Goal: Task Accomplishment & Management: Complete application form

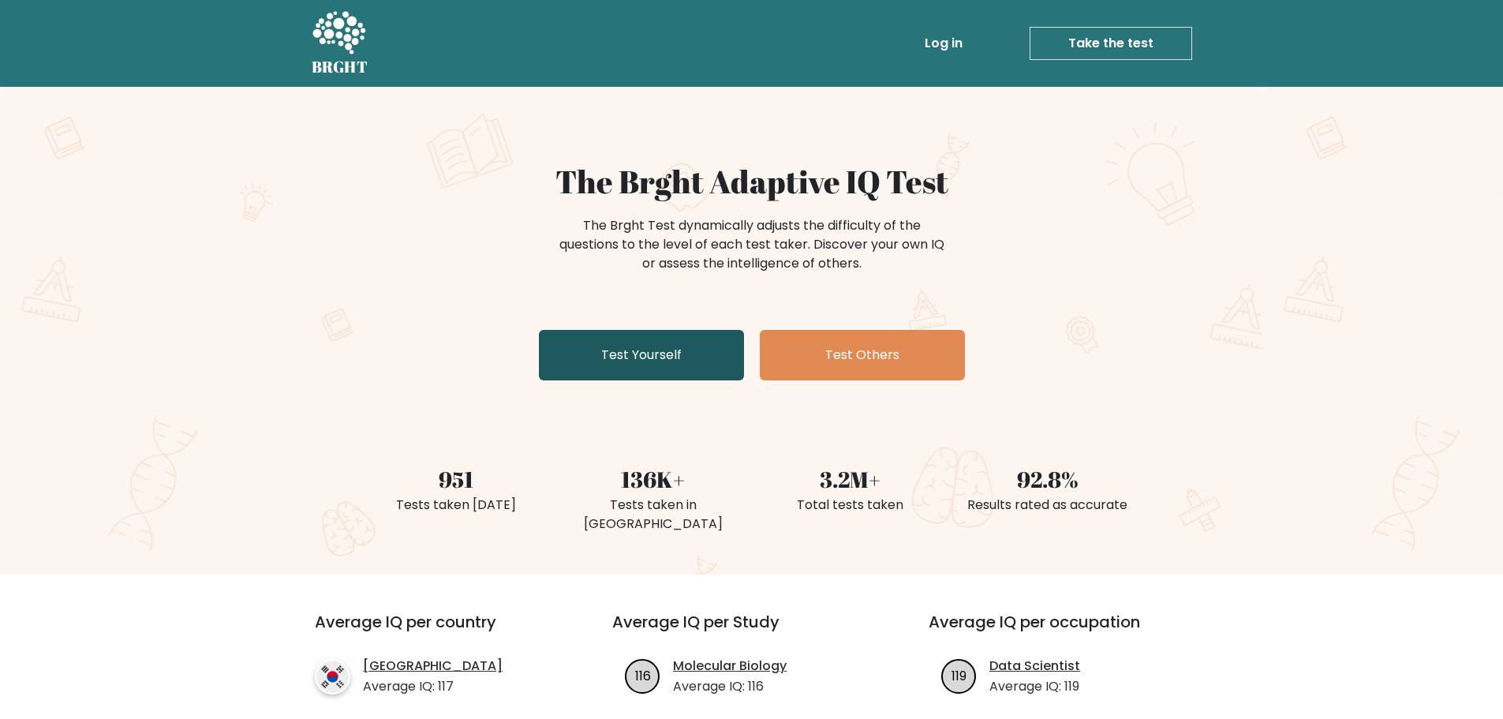
click at [618, 357] on link "Test Yourself" at bounding box center [641, 355] width 205 height 50
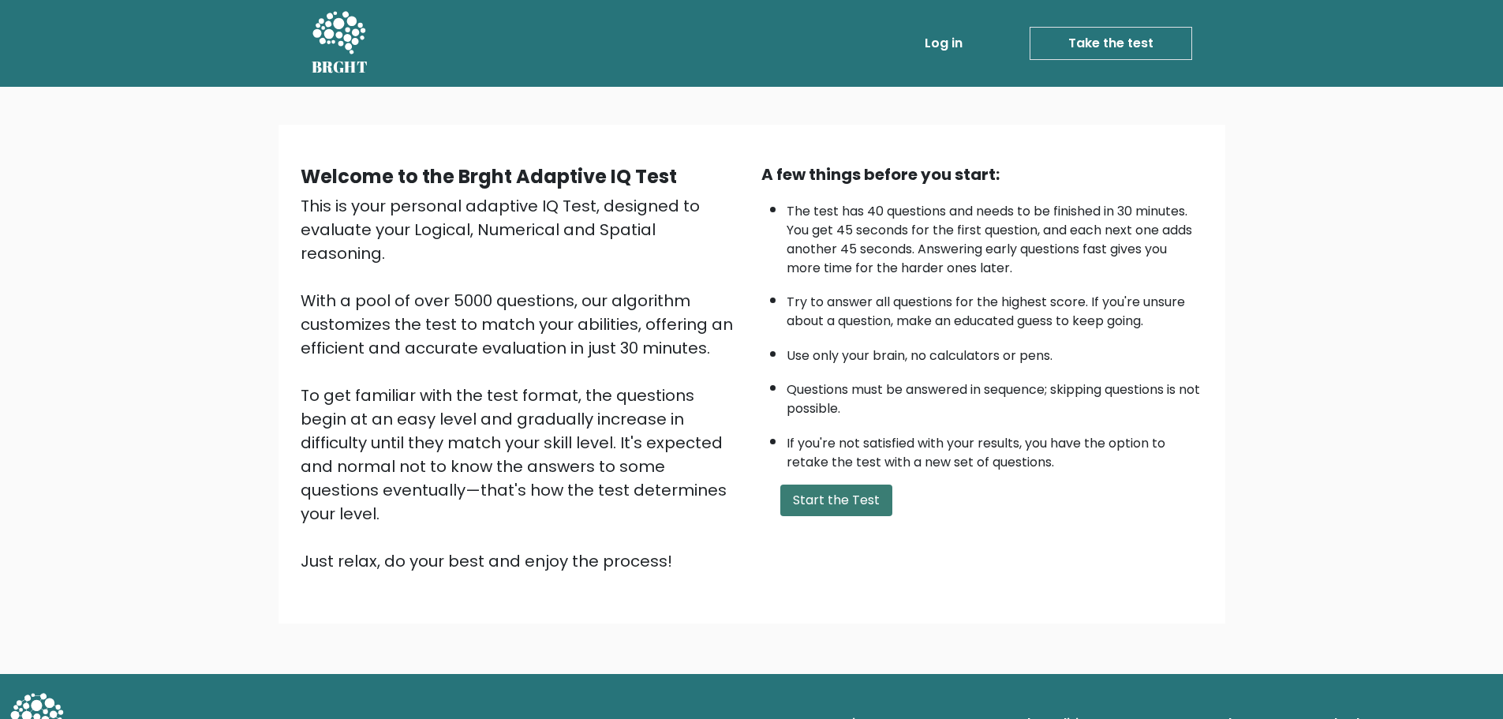
click at [821, 499] on button "Start the Test" at bounding box center [836, 500] width 112 height 32
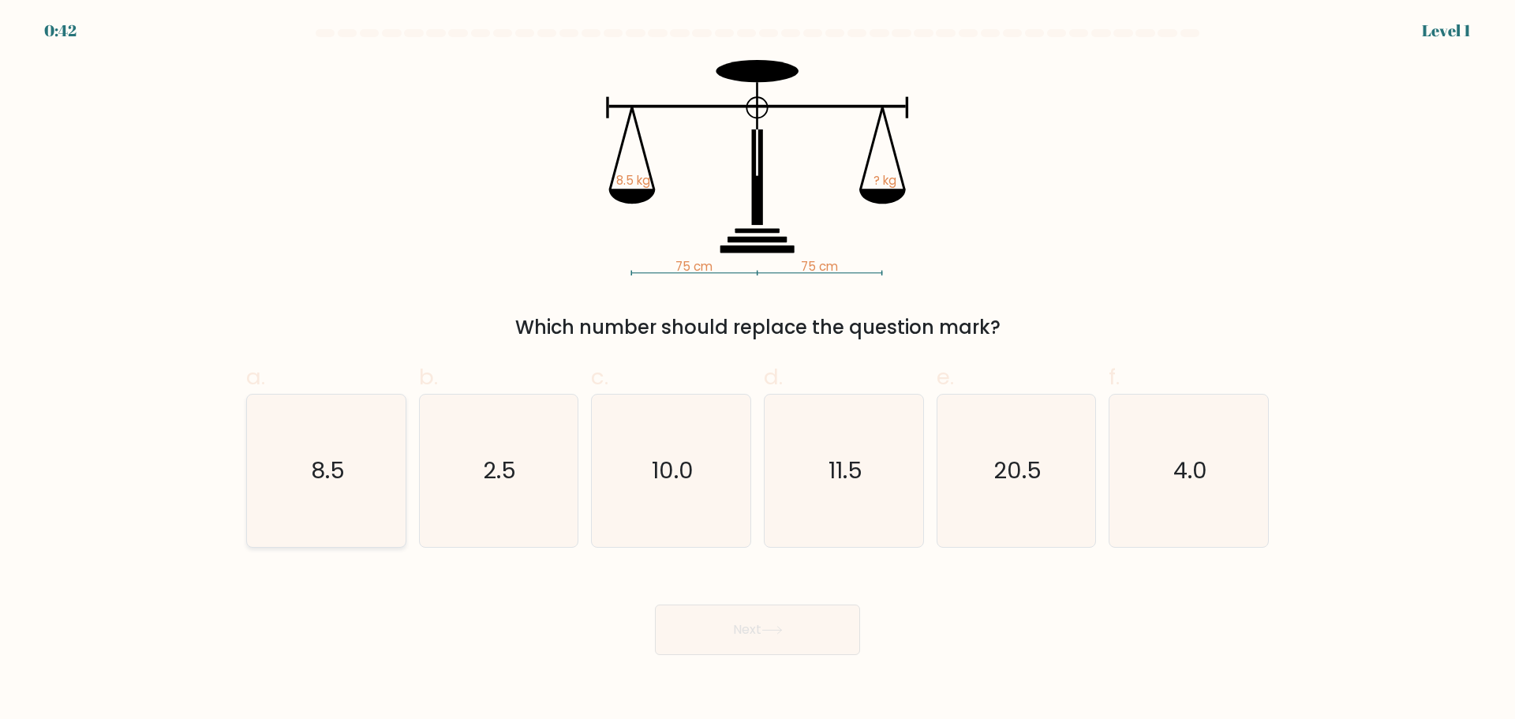
click at [352, 465] on icon "8.5" at bounding box center [326, 470] width 152 height 152
click at [757, 370] on input "a. 8.5" at bounding box center [757, 365] width 1 height 10
radio input "true"
click at [770, 624] on button "Next" at bounding box center [757, 629] width 205 height 50
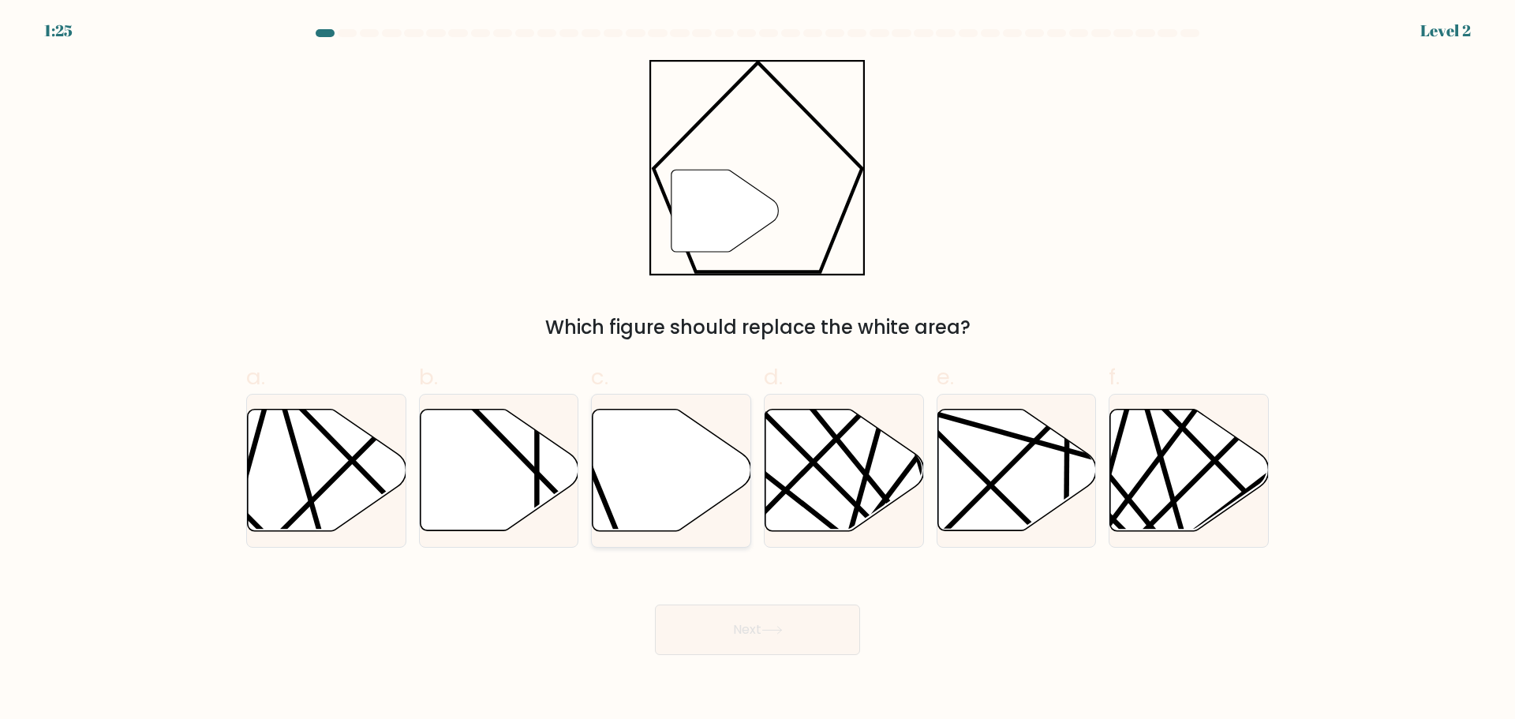
click at [656, 483] on icon at bounding box center [672, 469] width 159 height 121
click at [757, 370] on input "c." at bounding box center [757, 365] width 1 height 10
radio input "true"
click at [717, 638] on button "Next" at bounding box center [757, 629] width 205 height 50
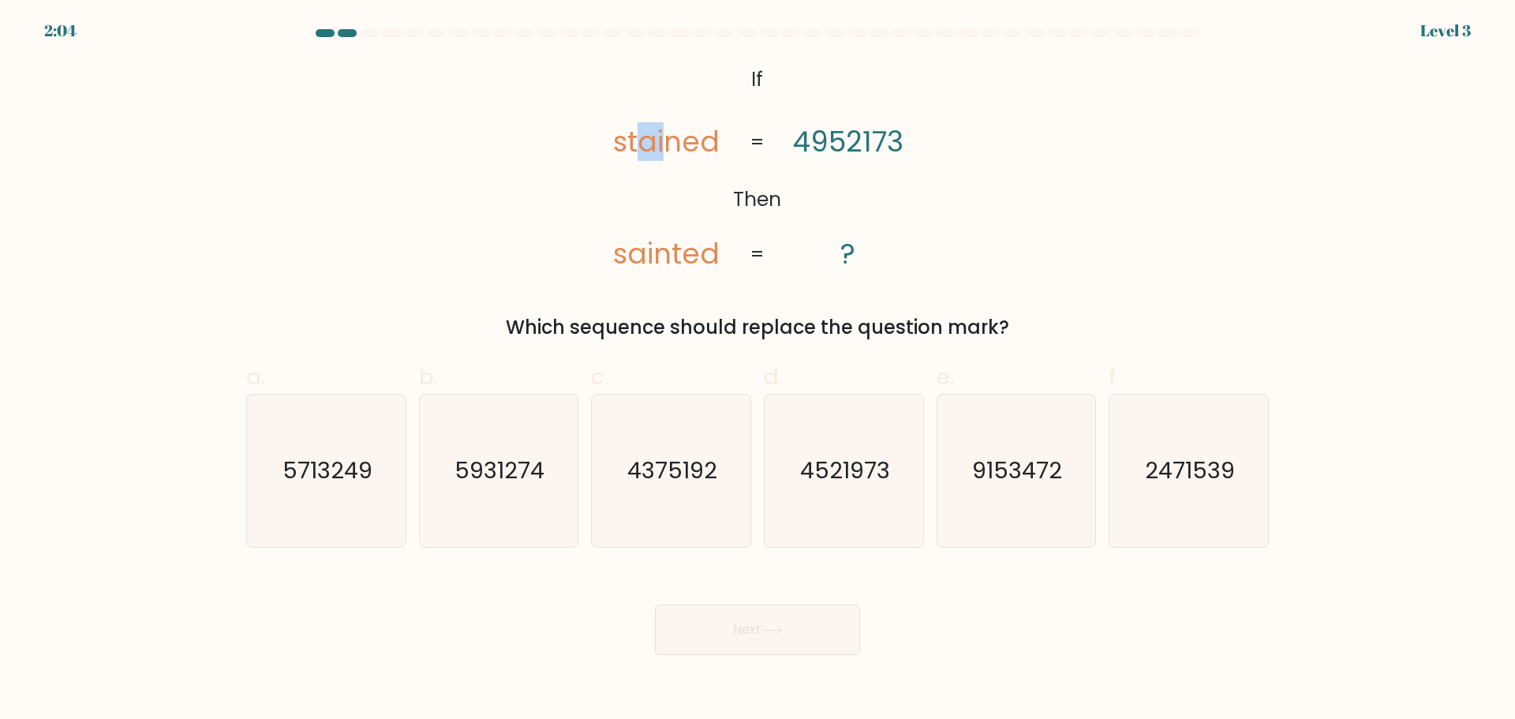
drag, startPoint x: 642, startPoint y: 143, endPoint x: 671, endPoint y: 144, distance: 28.4
click at [671, 144] on tspan "stained" at bounding box center [666, 142] width 107 height 39
click at [684, 144] on tspan "stained" at bounding box center [666, 142] width 107 height 39
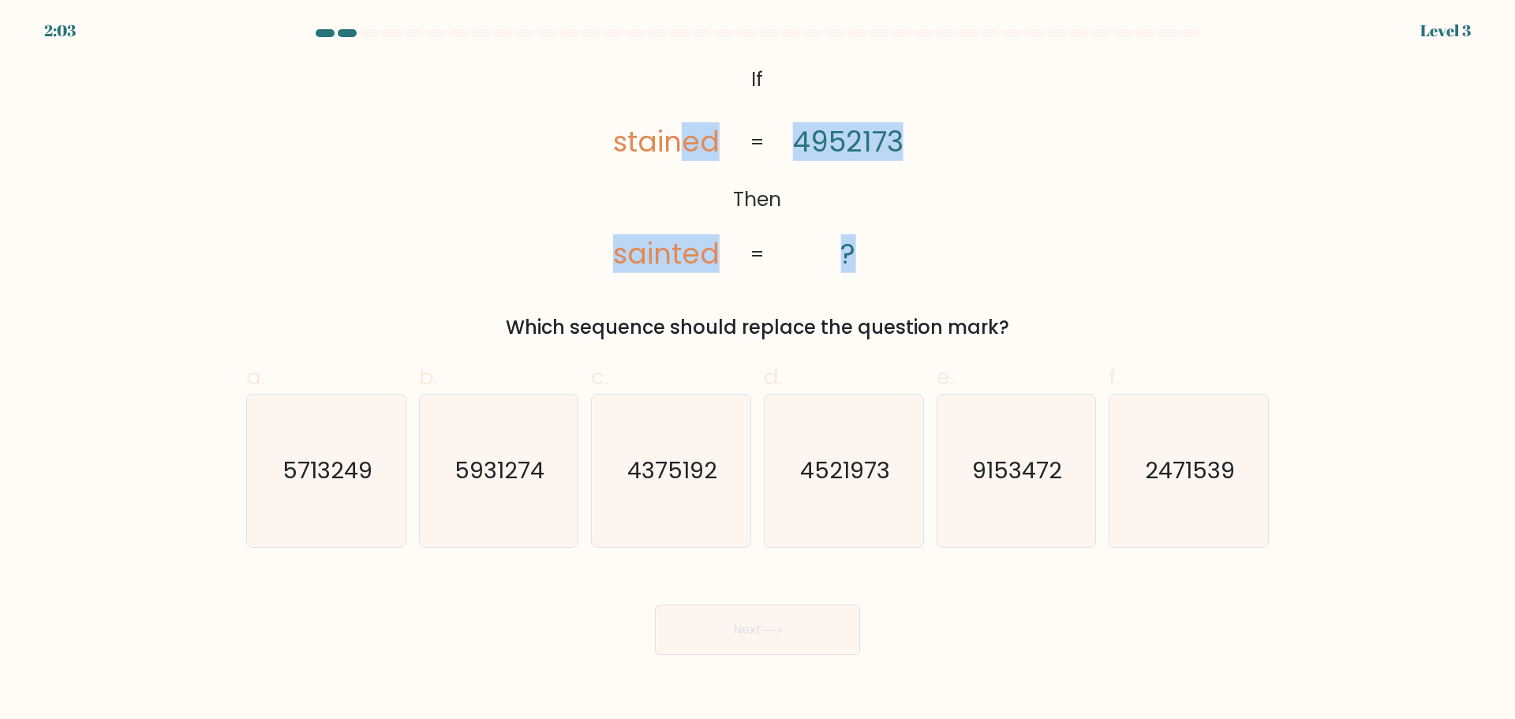
drag, startPoint x: 686, startPoint y: 144, endPoint x: 777, endPoint y: 142, distance: 90.7
click at [753, 143] on icon "@import url('[URL][DOMAIN_NAME]); If Then stained sainted 4952173 ? = =" at bounding box center [757, 167] width 350 height 215
click at [890, 142] on tspan "4952173" at bounding box center [848, 142] width 110 height 39
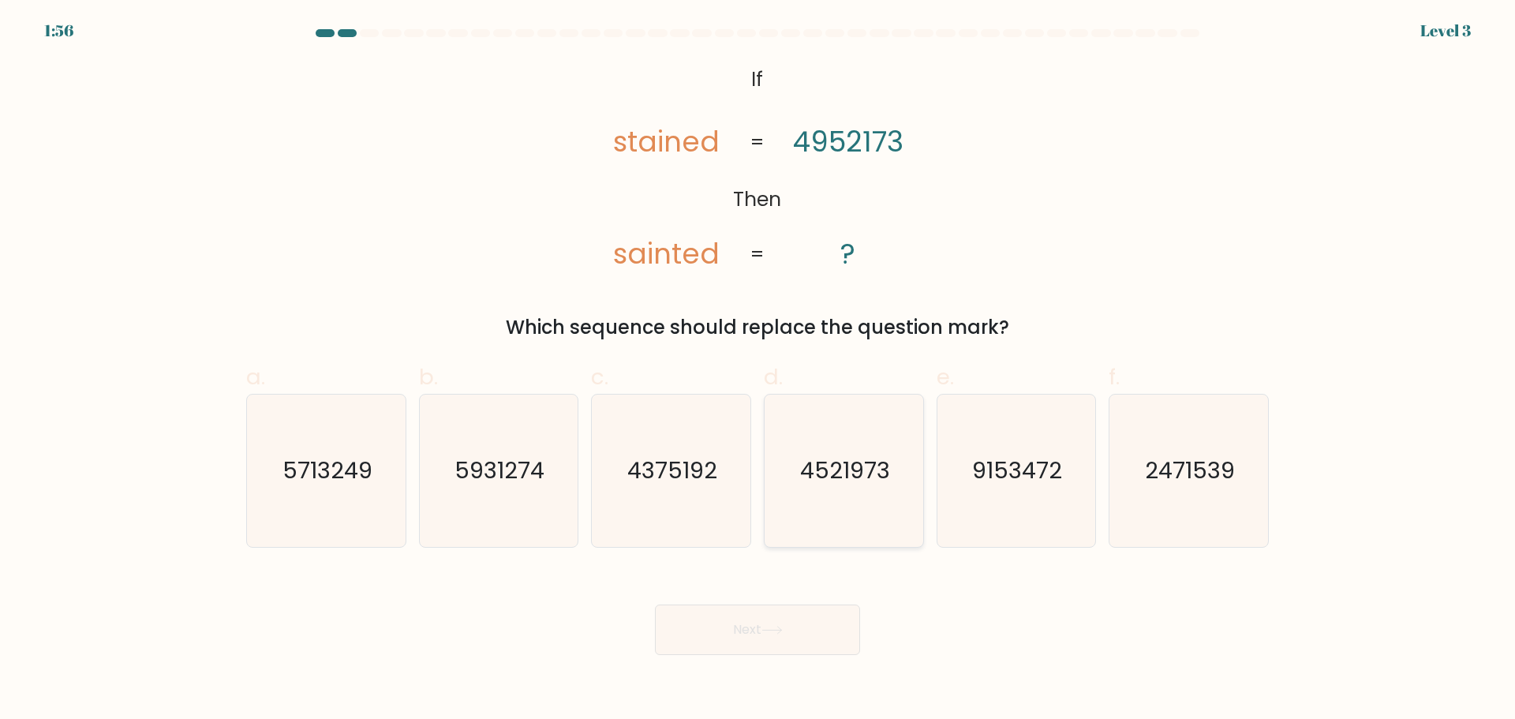
click at [874, 516] on icon "4521973" at bounding box center [844, 470] width 152 height 152
click at [758, 370] on input "d. 4521973" at bounding box center [757, 365] width 1 height 10
radio input "true"
click at [804, 641] on button "Next" at bounding box center [757, 629] width 205 height 50
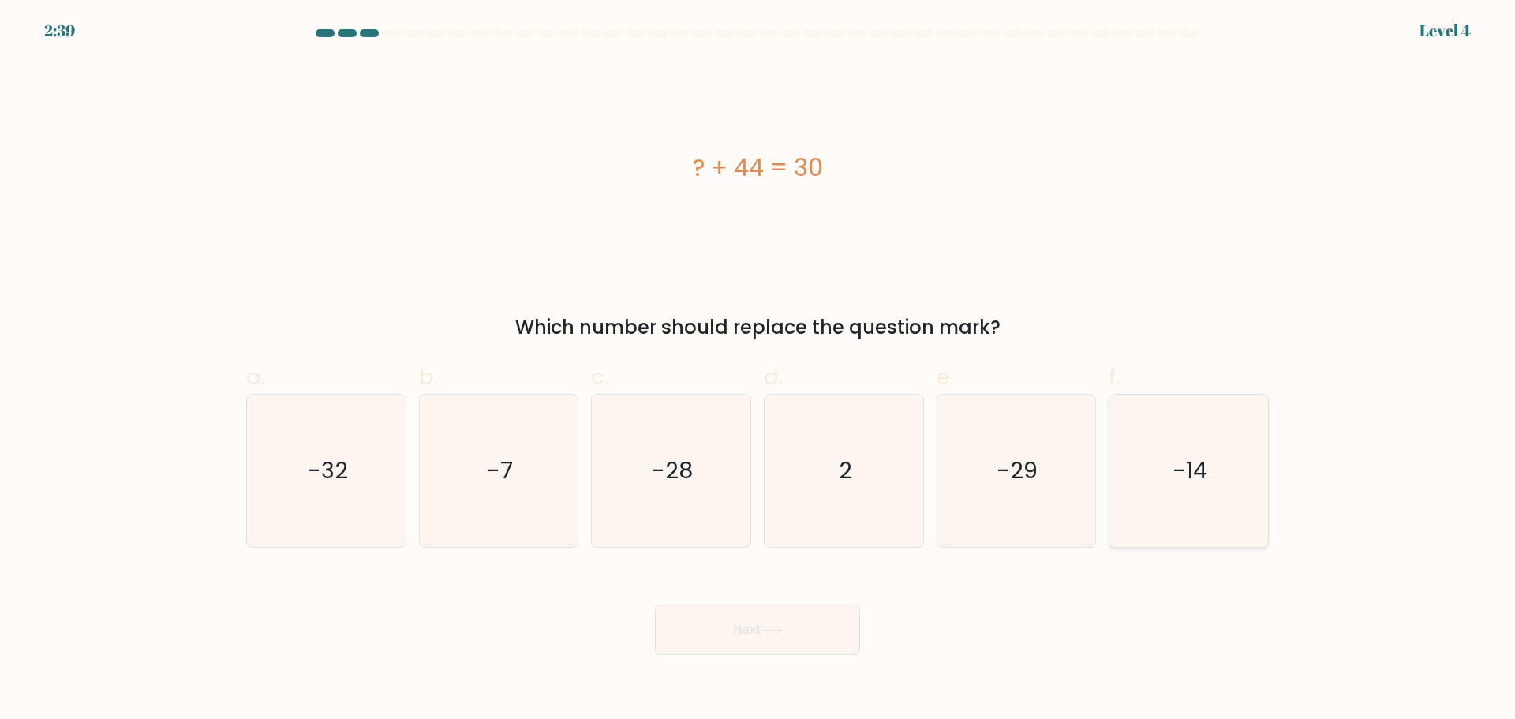
click at [1190, 469] on text "-14" at bounding box center [1190, 470] width 35 height 32
click at [758, 370] on input "f. -14" at bounding box center [757, 365] width 1 height 10
radio input "true"
click at [721, 619] on button "Next" at bounding box center [757, 629] width 205 height 50
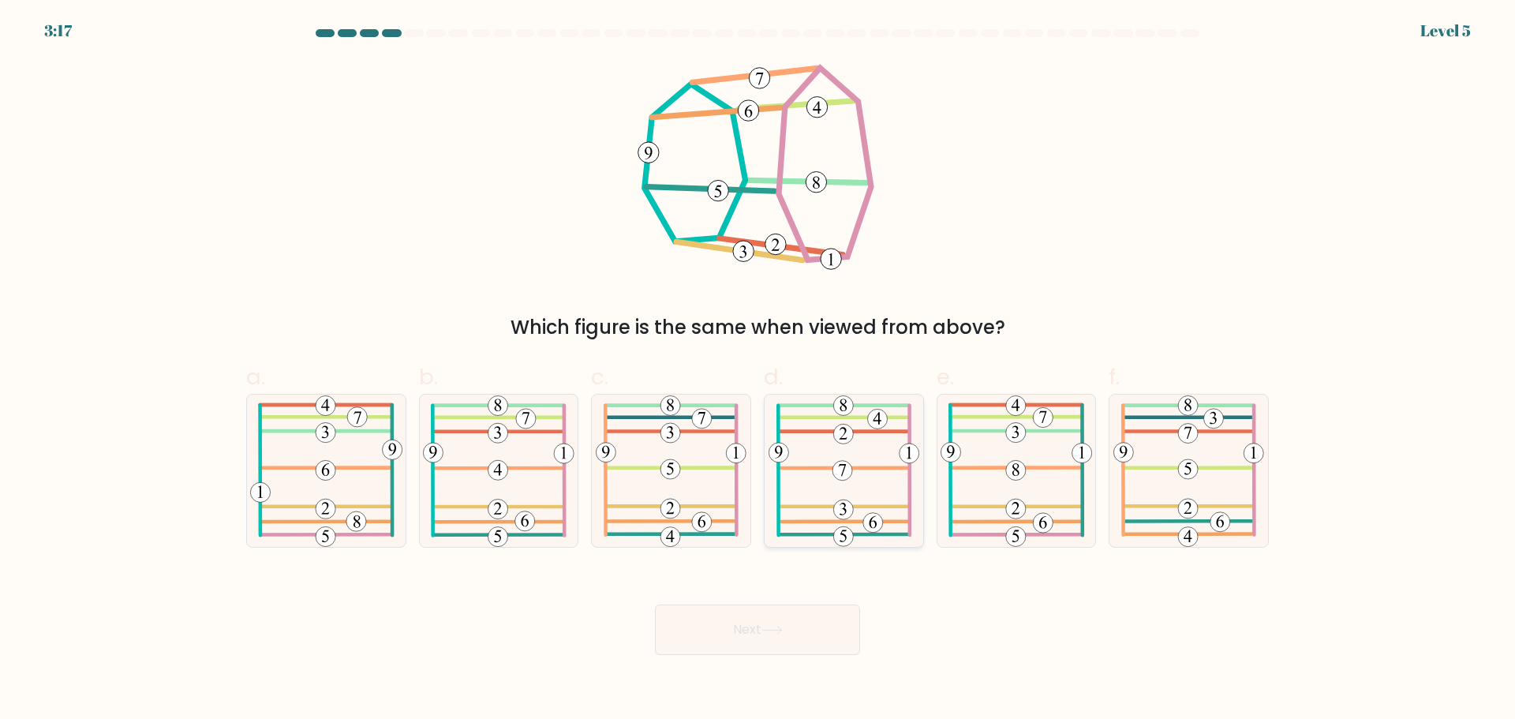
click at [872, 509] on icon at bounding box center [843, 470] width 151 height 152
click at [758, 370] on input "d." at bounding box center [757, 365] width 1 height 10
radio input "true"
click at [785, 641] on button "Next" at bounding box center [757, 629] width 205 height 50
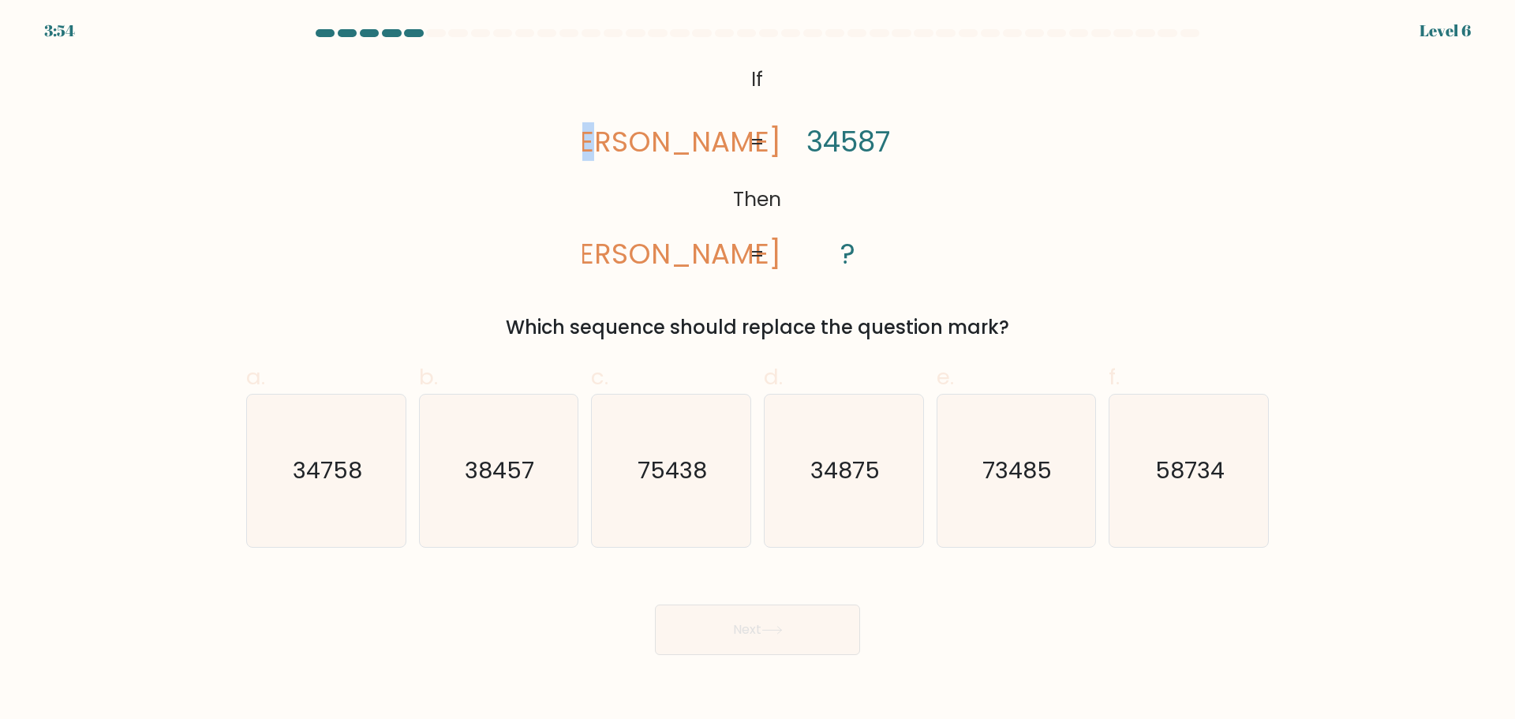
click at [671, 144] on tspan "[PERSON_NAME]" at bounding box center [666, 142] width 230 height 39
click at [499, 486] on icon "38457" at bounding box center [498, 470] width 152 height 152
click at [757, 370] on input "b. 38457" at bounding box center [757, 365] width 1 height 10
radio input "true"
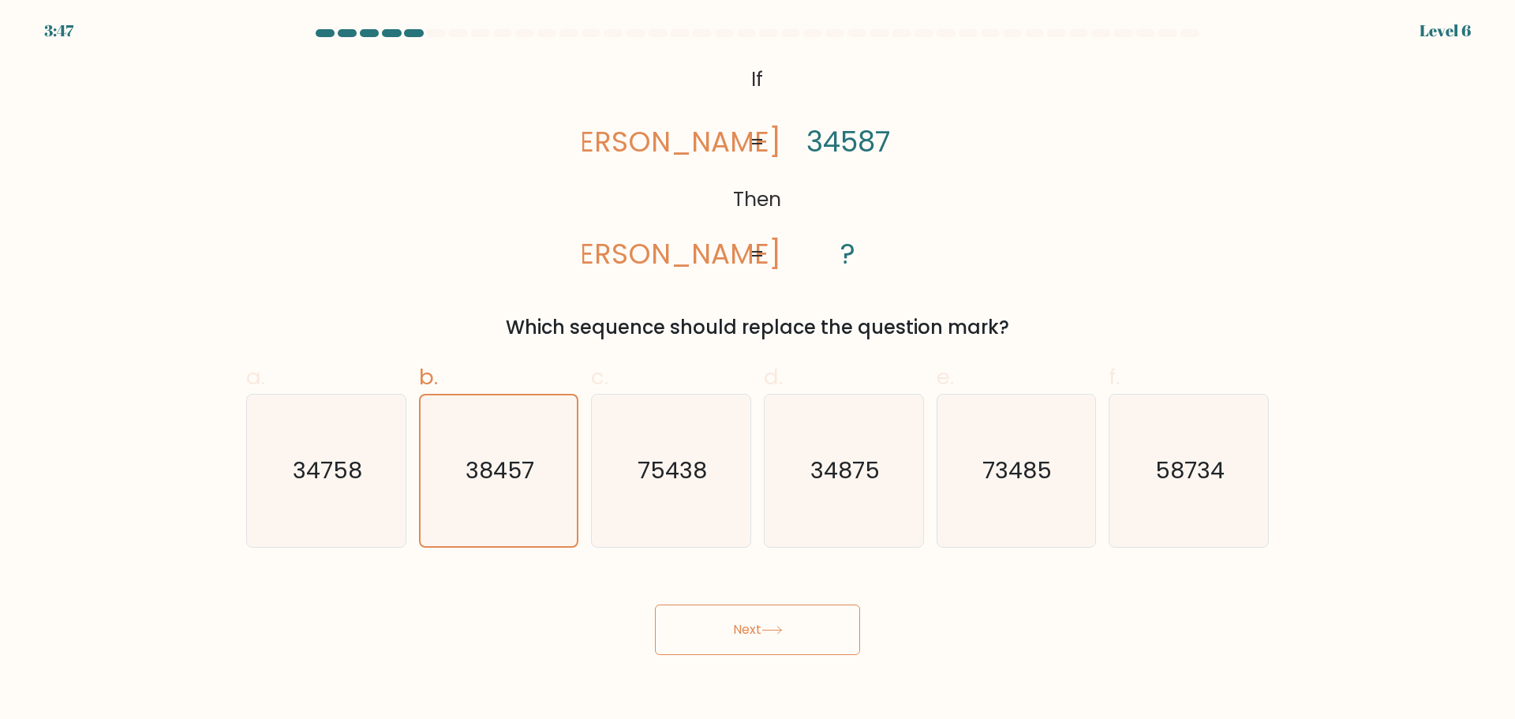
click at [728, 612] on button "Next" at bounding box center [757, 629] width 205 height 50
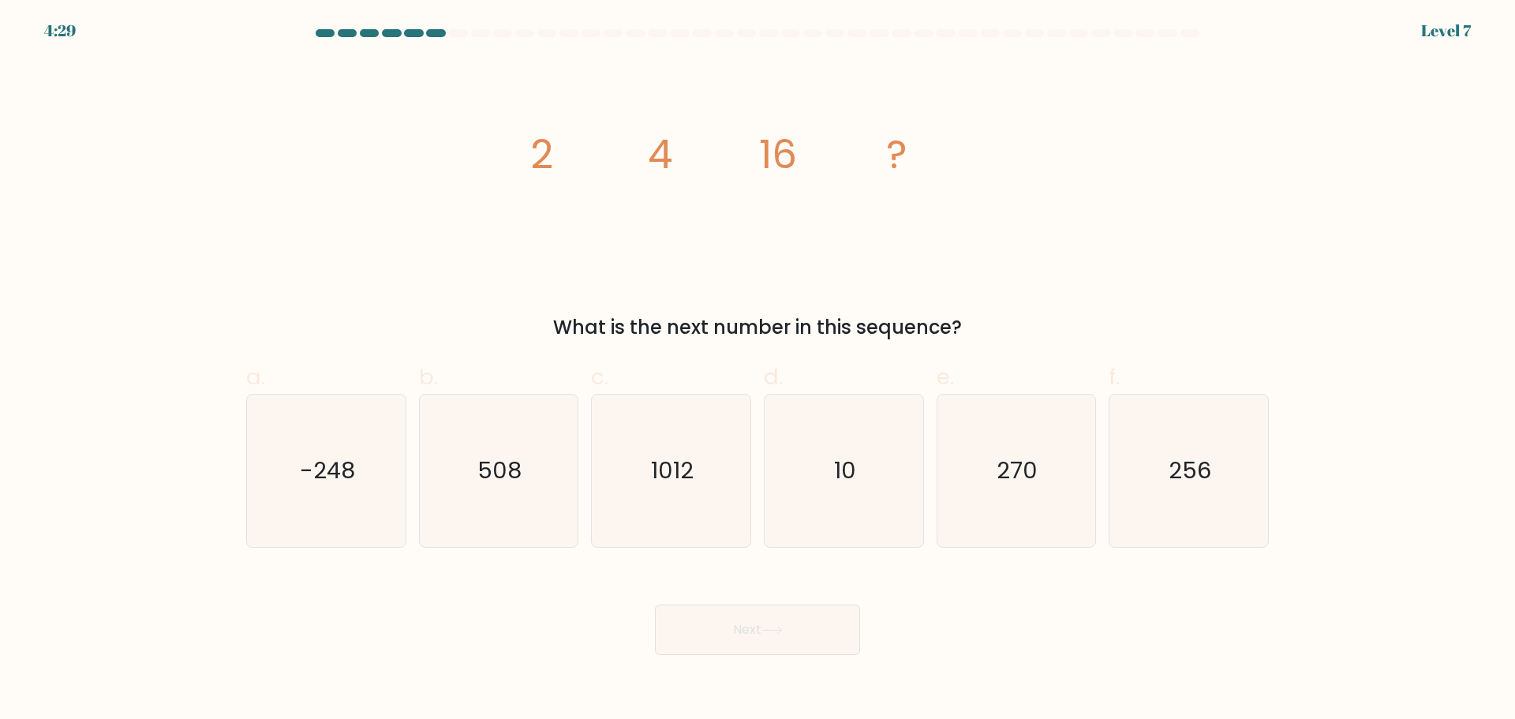
drag, startPoint x: 538, startPoint y: 150, endPoint x: 701, endPoint y: 140, distance: 162.8
click at [690, 140] on icon "image/svg+xml 2 4 16 ?" at bounding box center [757, 167] width 473 height 215
click at [701, 140] on icon "image/svg+xml 2 4 16 ?" at bounding box center [757, 167] width 473 height 215
click at [1219, 492] on icon "256" at bounding box center [1188, 470] width 152 height 152
click at [758, 370] on input "f. 256" at bounding box center [757, 365] width 1 height 10
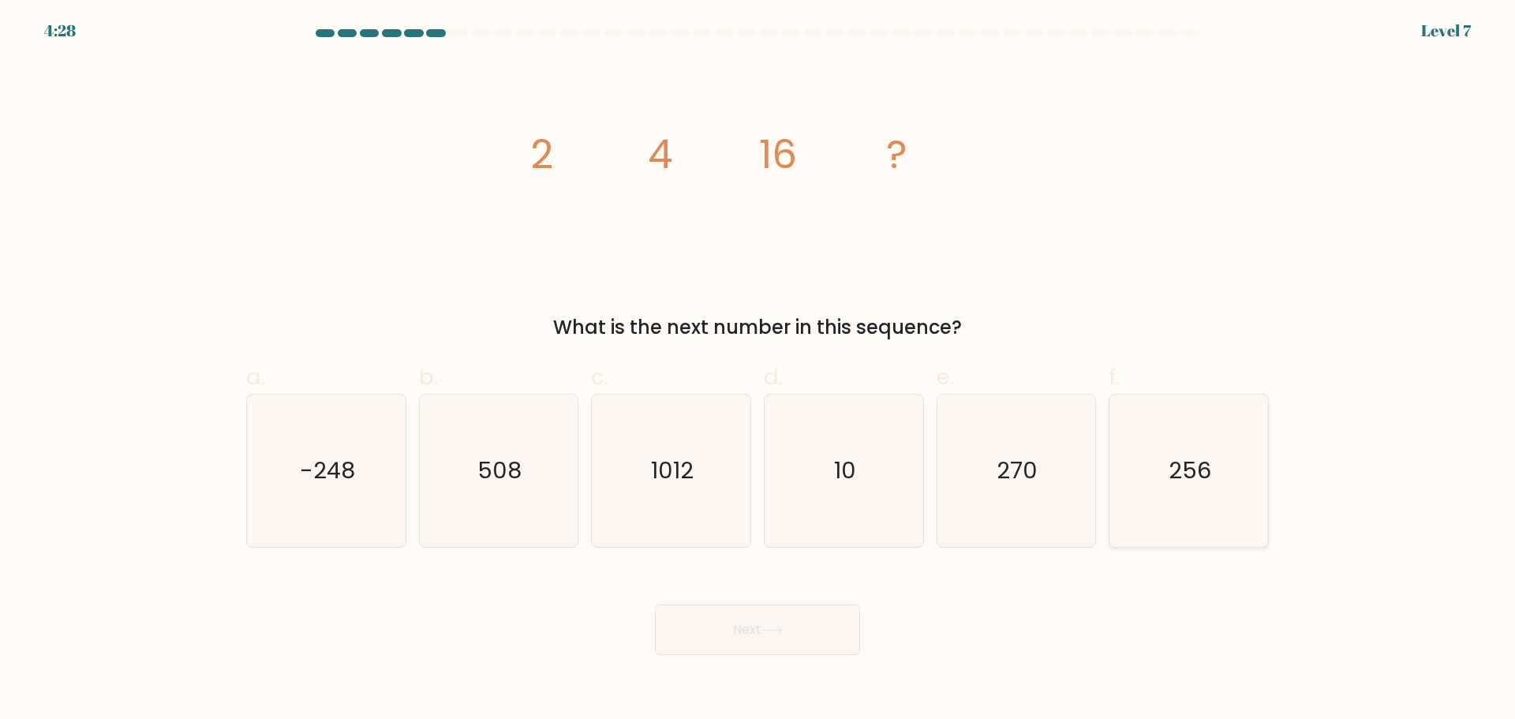
radio input "true"
click at [766, 631] on icon at bounding box center [771, 630] width 21 height 9
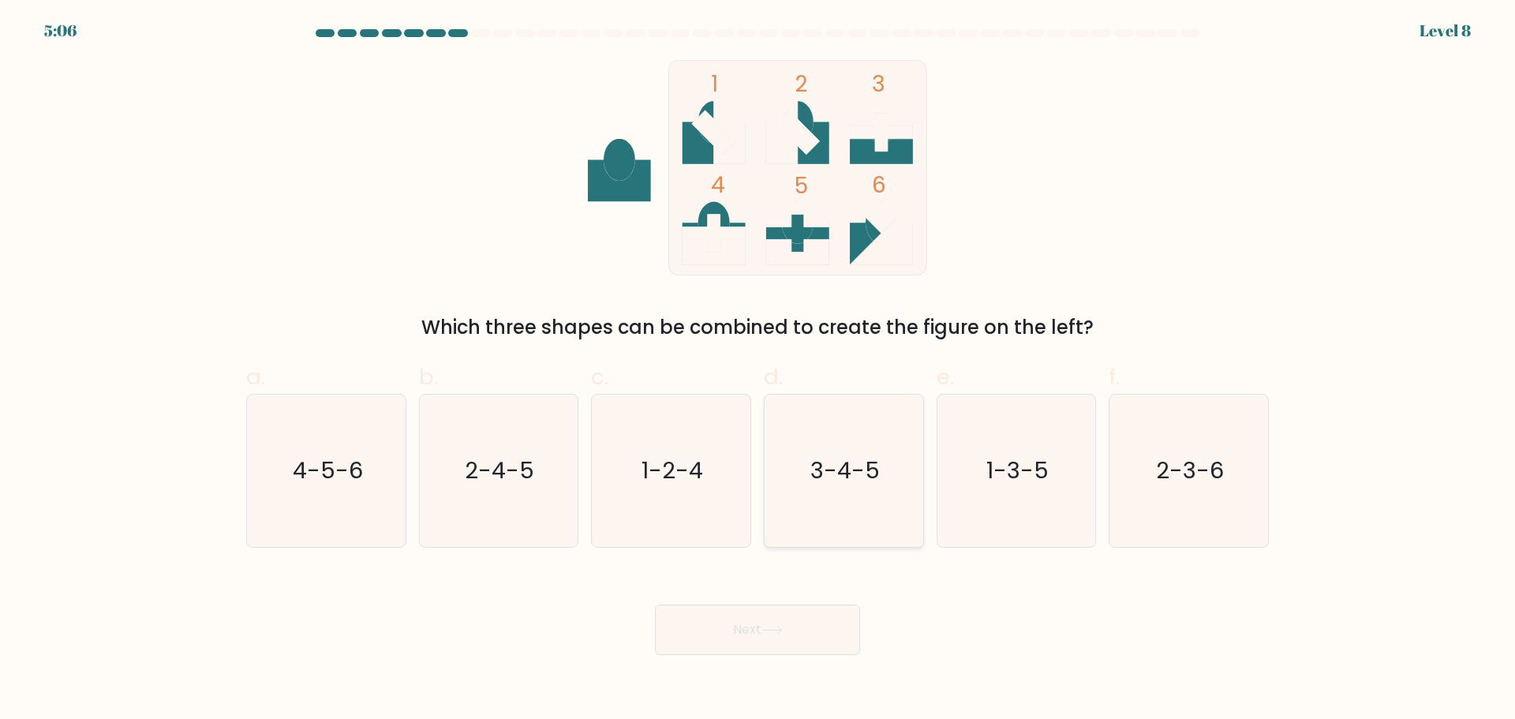
click at [879, 512] on icon "3-4-5" at bounding box center [844, 470] width 152 height 152
click at [758, 370] on input "d. 3-4-5" at bounding box center [757, 365] width 1 height 10
radio input "true"
click at [794, 630] on button "Next" at bounding box center [757, 629] width 205 height 50
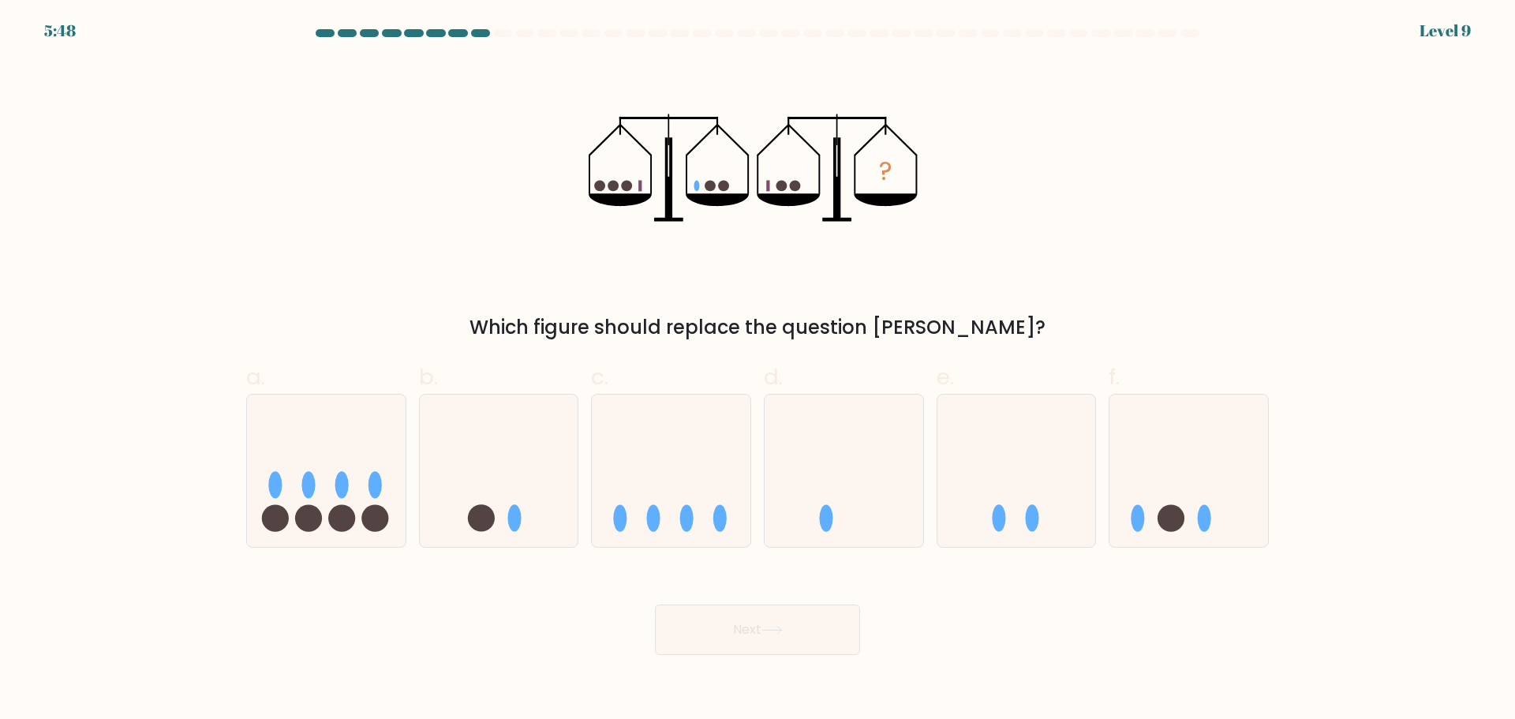
drag, startPoint x: 623, startPoint y: 186, endPoint x: 648, endPoint y: 187, distance: 24.5
click at [648, 187] on icon "?" at bounding box center [757, 167] width 337 height 215
click at [503, 469] on icon at bounding box center [499, 470] width 159 height 131
click at [757, 370] on input "b." at bounding box center [757, 365] width 1 height 10
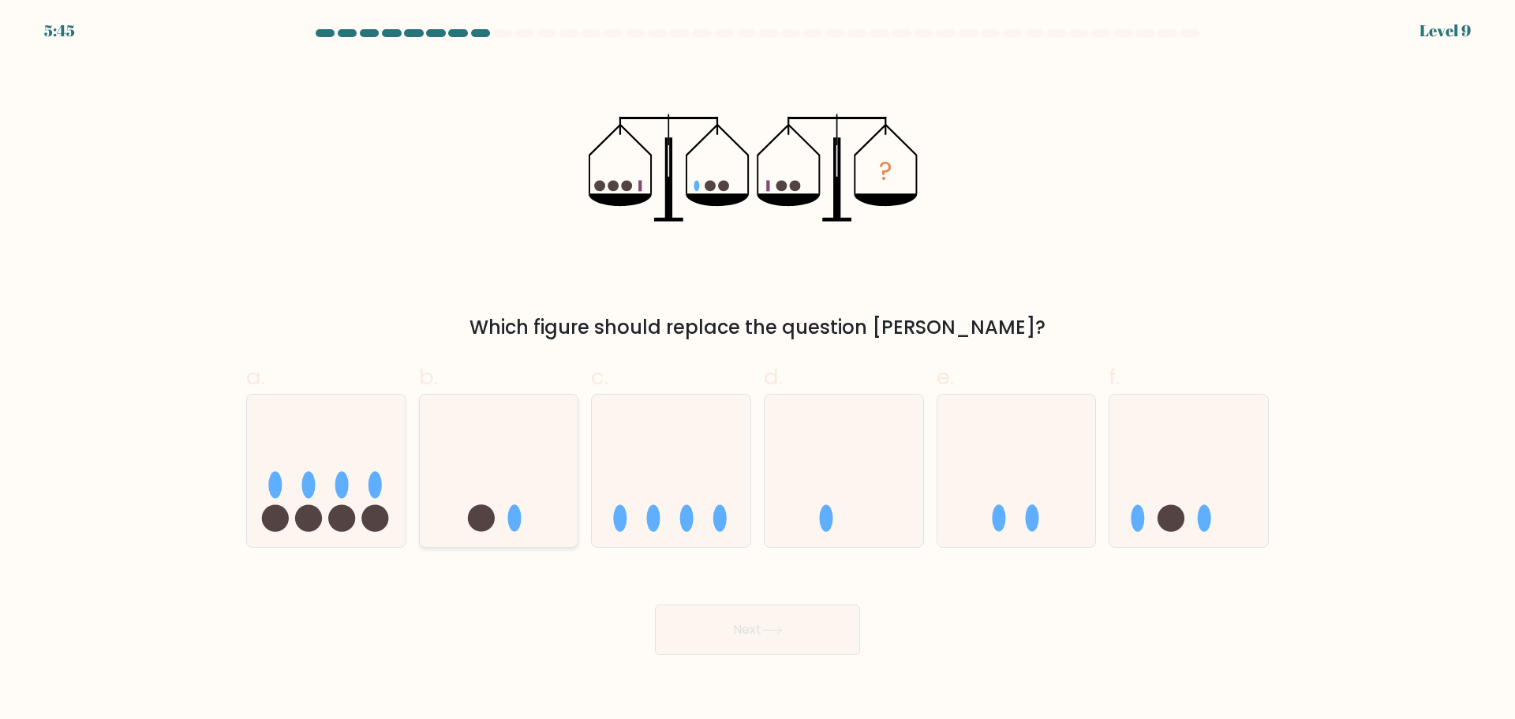
radio input "true"
click at [749, 629] on button "Next" at bounding box center [757, 629] width 205 height 50
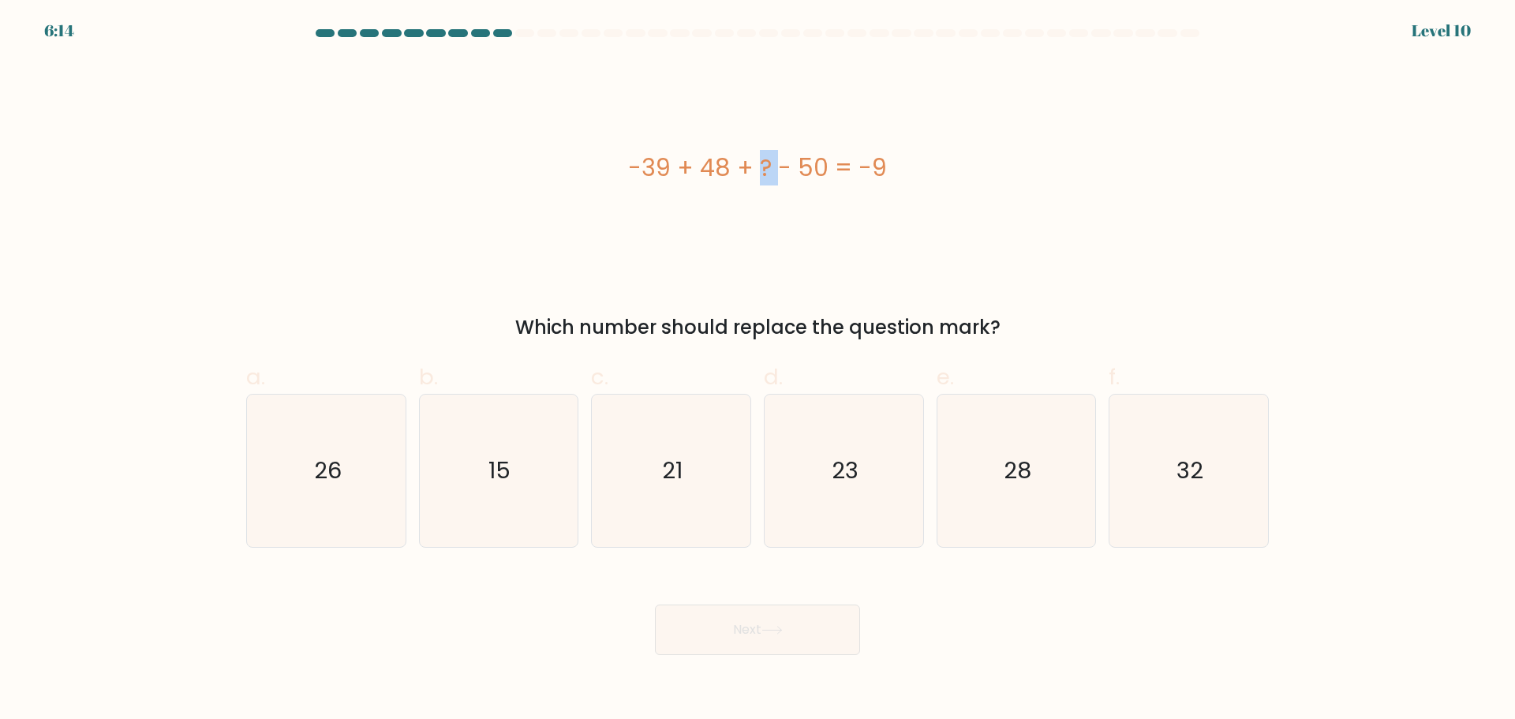
drag, startPoint x: 660, startPoint y: 168, endPoint x: 679, endPoint y: 168, distance: 18.1
click at [679, 168] on div "-39 + 48 + ? - 50 = -9" at bounding box center [757, 168] width 1022 height 36
drag, startPoint x: 661, startPoint y: 166, endPoint x: 675, endPoint y: 164, distance: 13.5
click at [675, 166] on div "-39 + 48 + ? - 50 = -9" at bounding box center [757, 168] width 1022 height 36
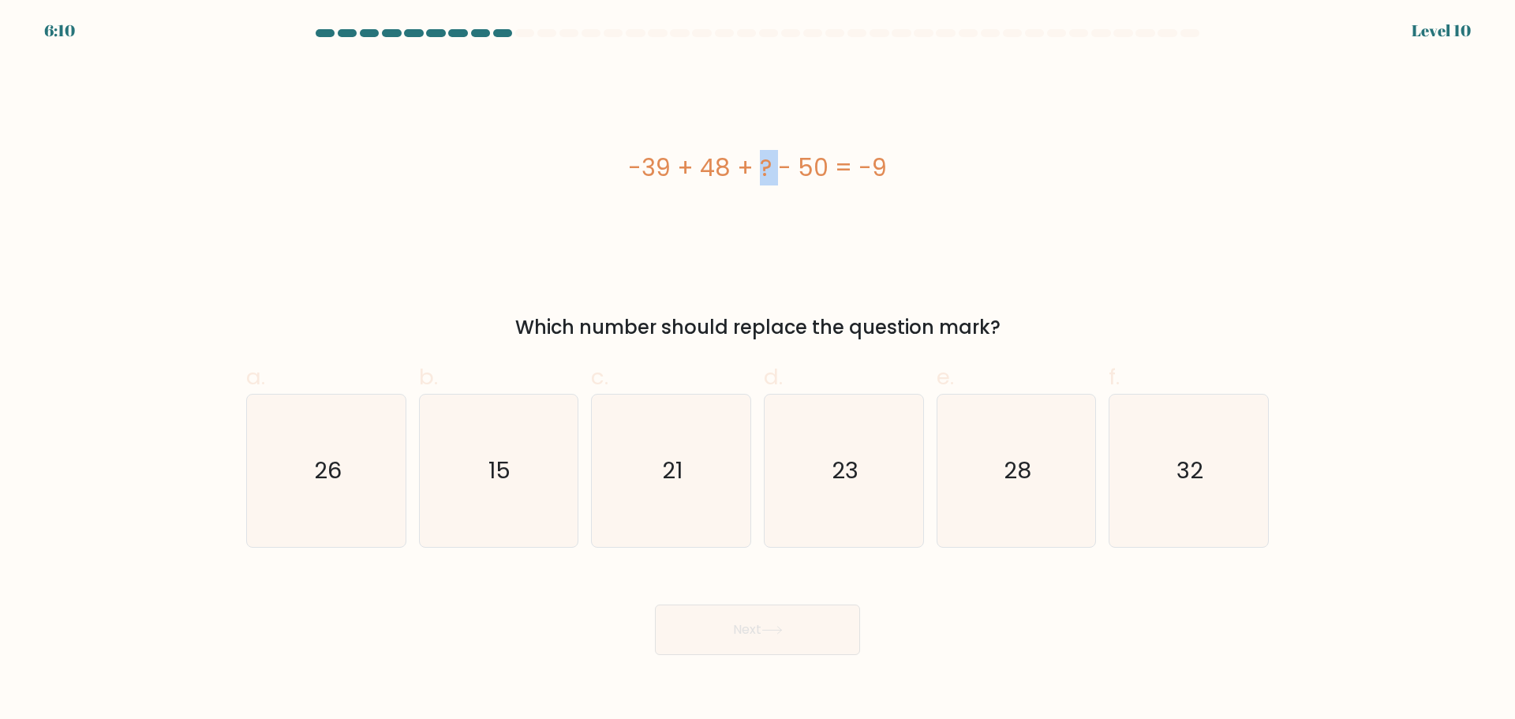
click at [675, 164] on div "-39 + 48 + ? - 50 = -9" at bounding box center [757, 168] width 1022 height 36
drag, startPoint x: 719, startPoint y: 161, endPoint x: 728, endPoint y: 163, distance: 9.6
click at [728, 163] on div "-39 + 48 + ? - 50 = -9" at bounding box center [757, 168] width 1022 height 36
click at [669, 163] on div "-39 + 48 + ? - 50 = -9" at bounding box center [757, 168] width 1022 height 36
drag, startPoint x: 718, startPoint y: 160, endPoint x: 730, endPoint y: 159, distance: 11.9
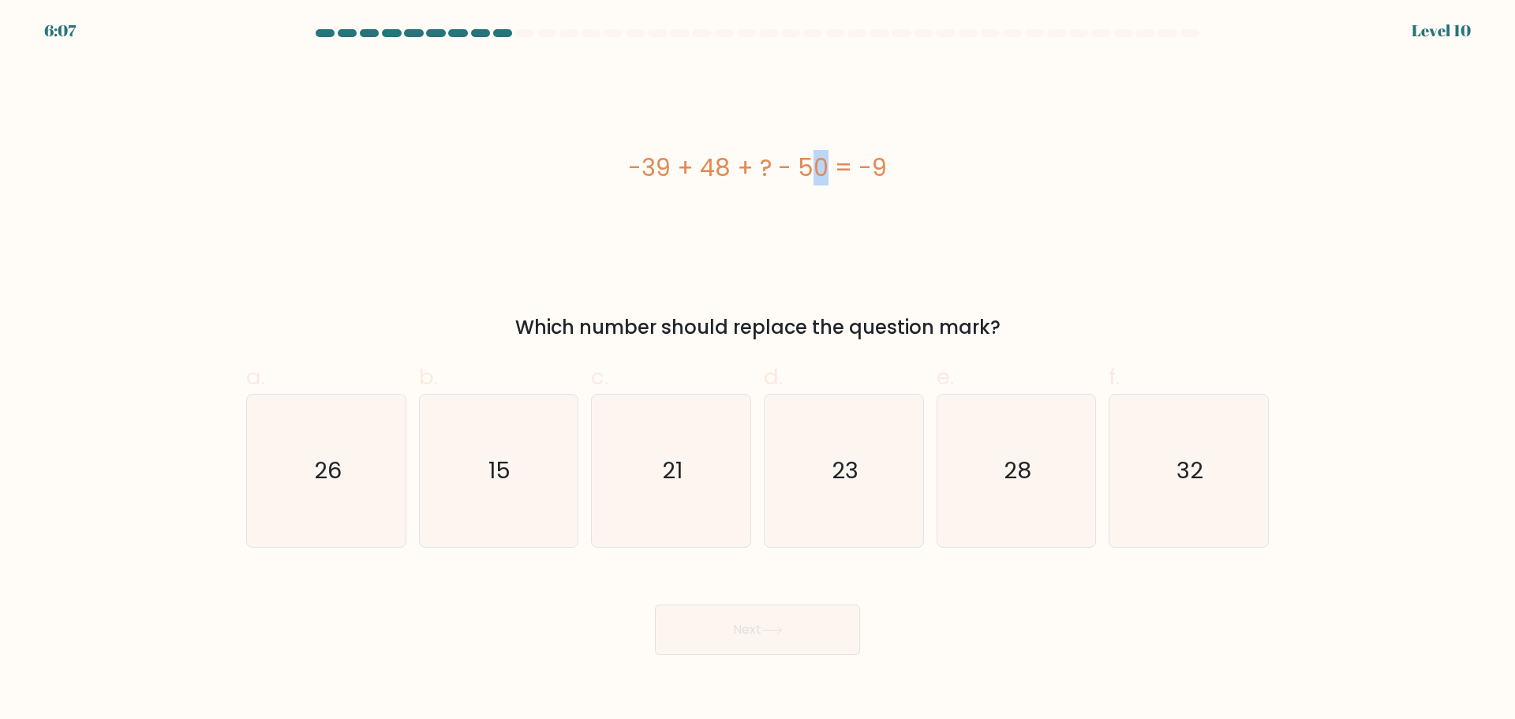
click at [730, 159] on div "-39 + 48 + ? - 50 = -9" at bounding box center [757, 168] width 1022 height 36
click at [825, 166] on div "-39 + 48 + ? - 50 = -9" at bounding box center [757, 168] width 1022 height 36
click at [873, 164] on div "-39 + 48 + ? - 50 = -9" at bounding box center [757, 168] width 1022 height 36
click at [1183, 480] on text "32" at bounding box center [1190, 470] width 27 height 32
click at [758, 370] on input "f. 32" at bounding box center [757, 365] width 1 height 10
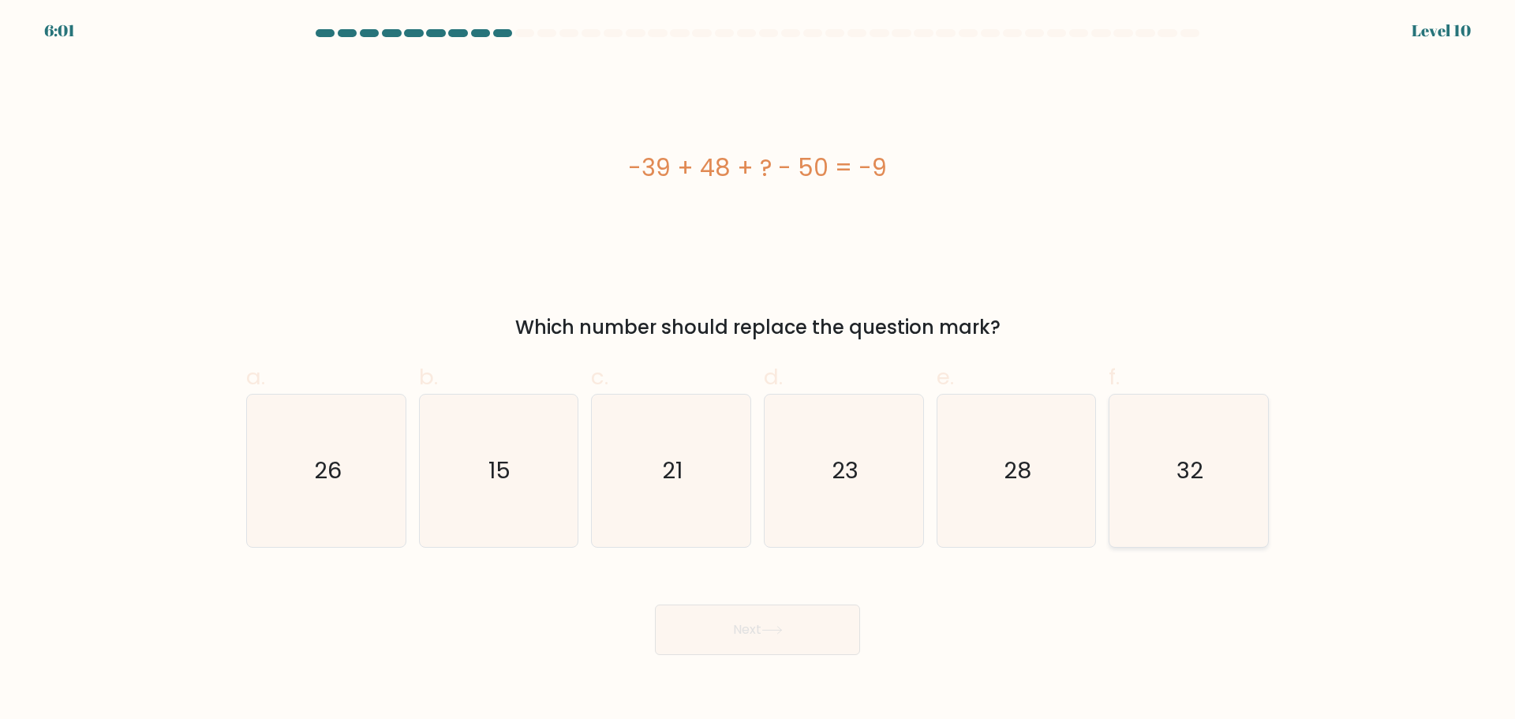
radio input "true"
click at [738, 620] on button "Next" at bounding box center [757, 629] width 205 height 50
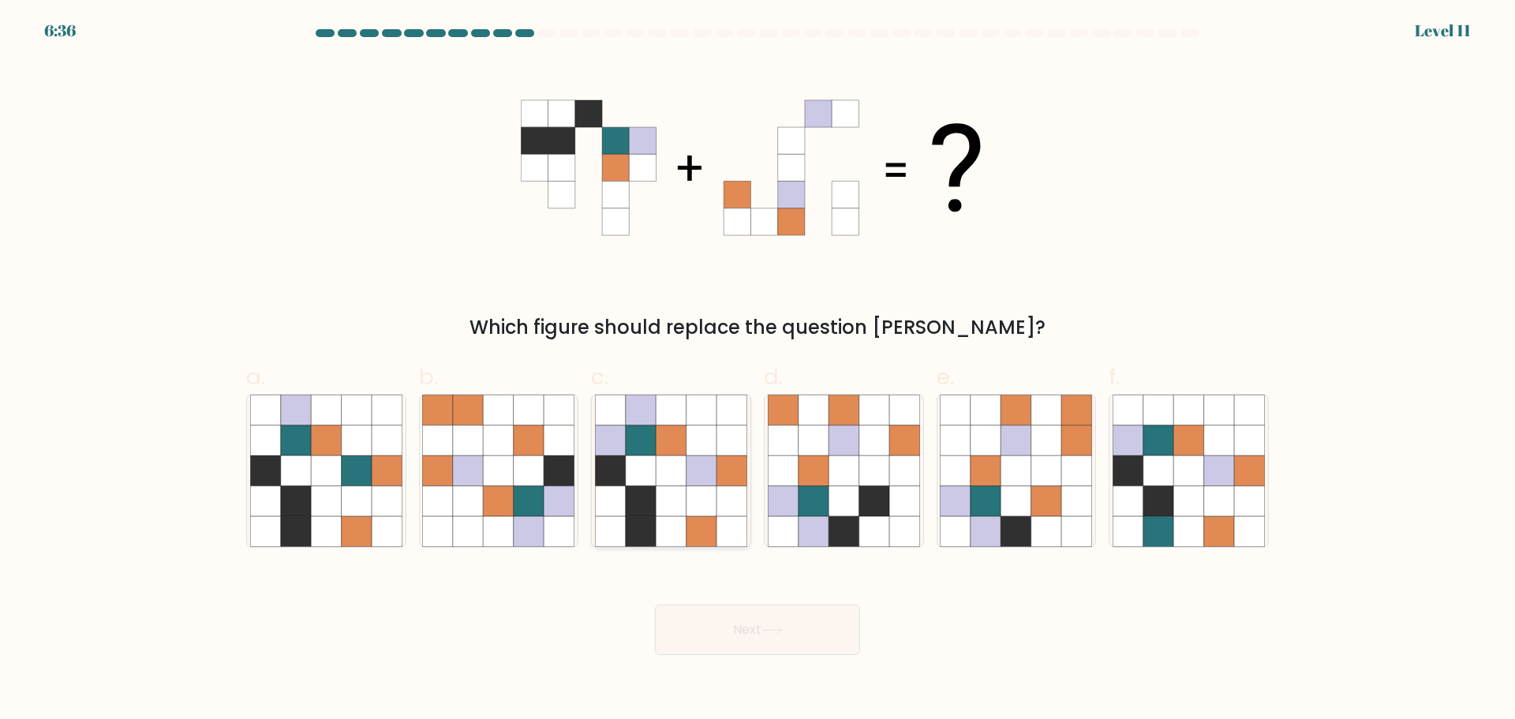
click at [704, 522] on icon at bounding box center [701, 531] width 30 height 30
click at [757, 370] on input "c." at bounding box center [757, 365] width 1 height 10
radio input "true"
click at [739, 615] on button "Next" at bounding box center [757, 629] width 205 height 50
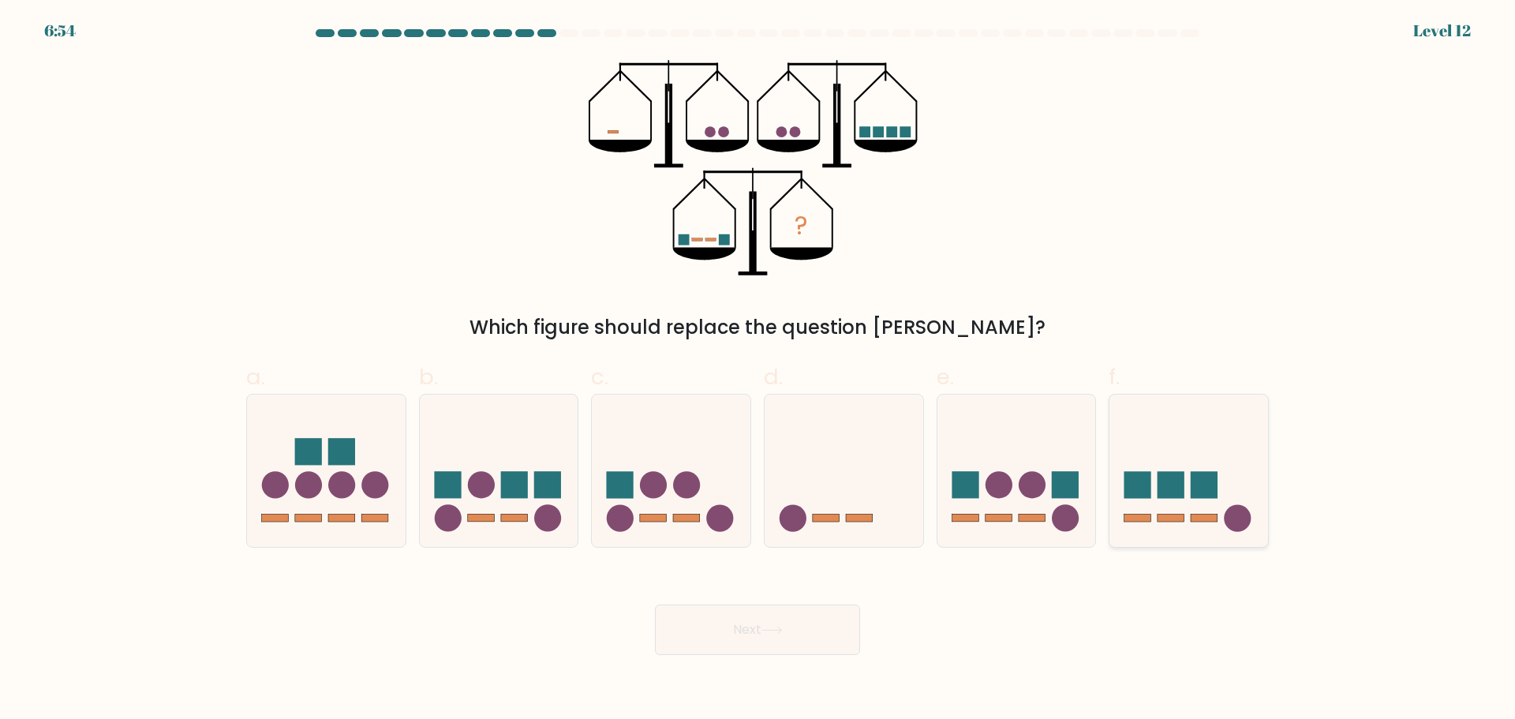
click at [1206, 495] on rect at bounding box center [1204, 484] width 27 height 27
click at [758, 370] on input "f." at bounding box center [757, 365] width 1 height 10
radio input "true"
click at [981, 496] on icon at bounding box center [1016, 470] width 159 height 131
click at [758, 370] on input "e." at bounding box center [757, 365] width 1 height 10
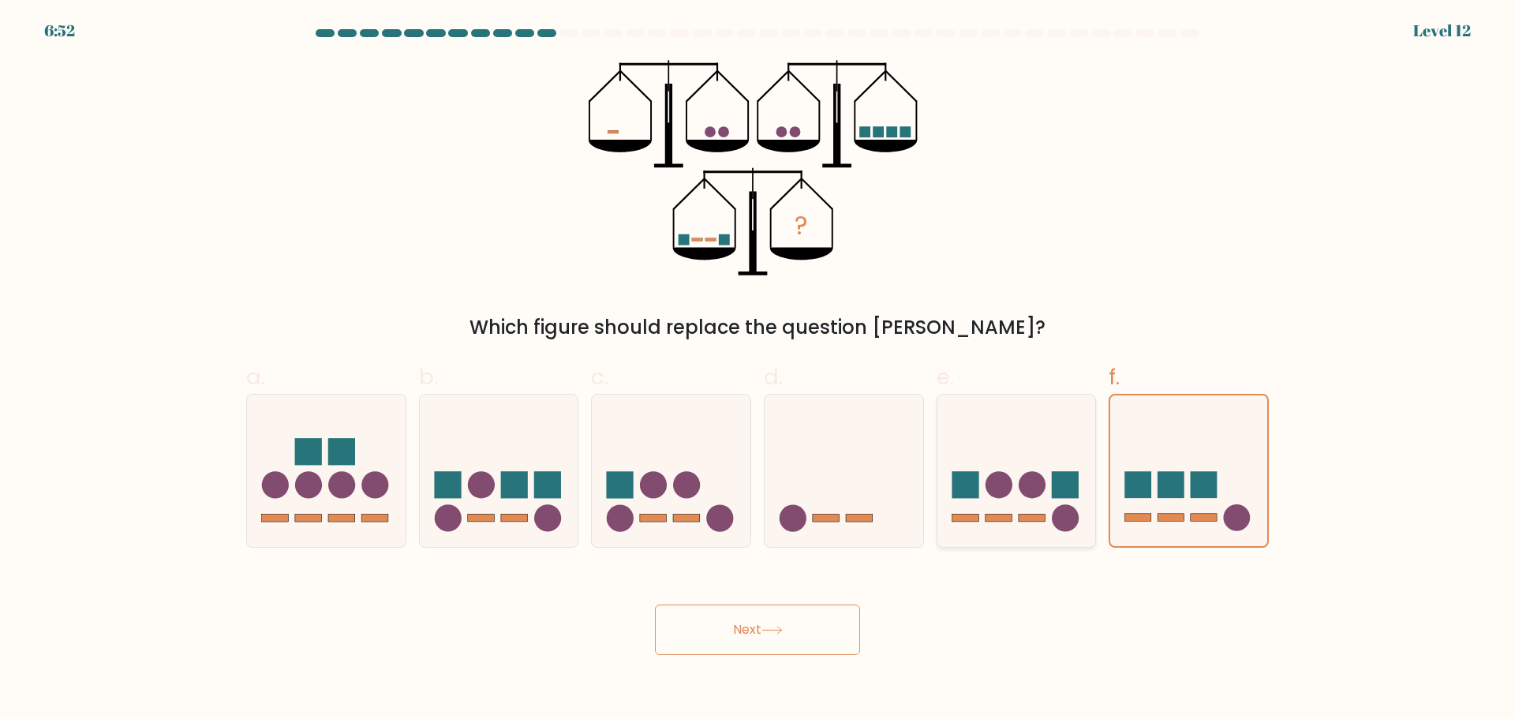
radio input "true"
click at [873, 498] on icon at bounding box center [844, 470] width 159 height 131
click at [758, 370] on input "d." at bounding box center [757, 365] width 1 height 10
radio input "true"
click at [814, 622] on button "Next" at bounding box center [757, 629] width 205 height 50
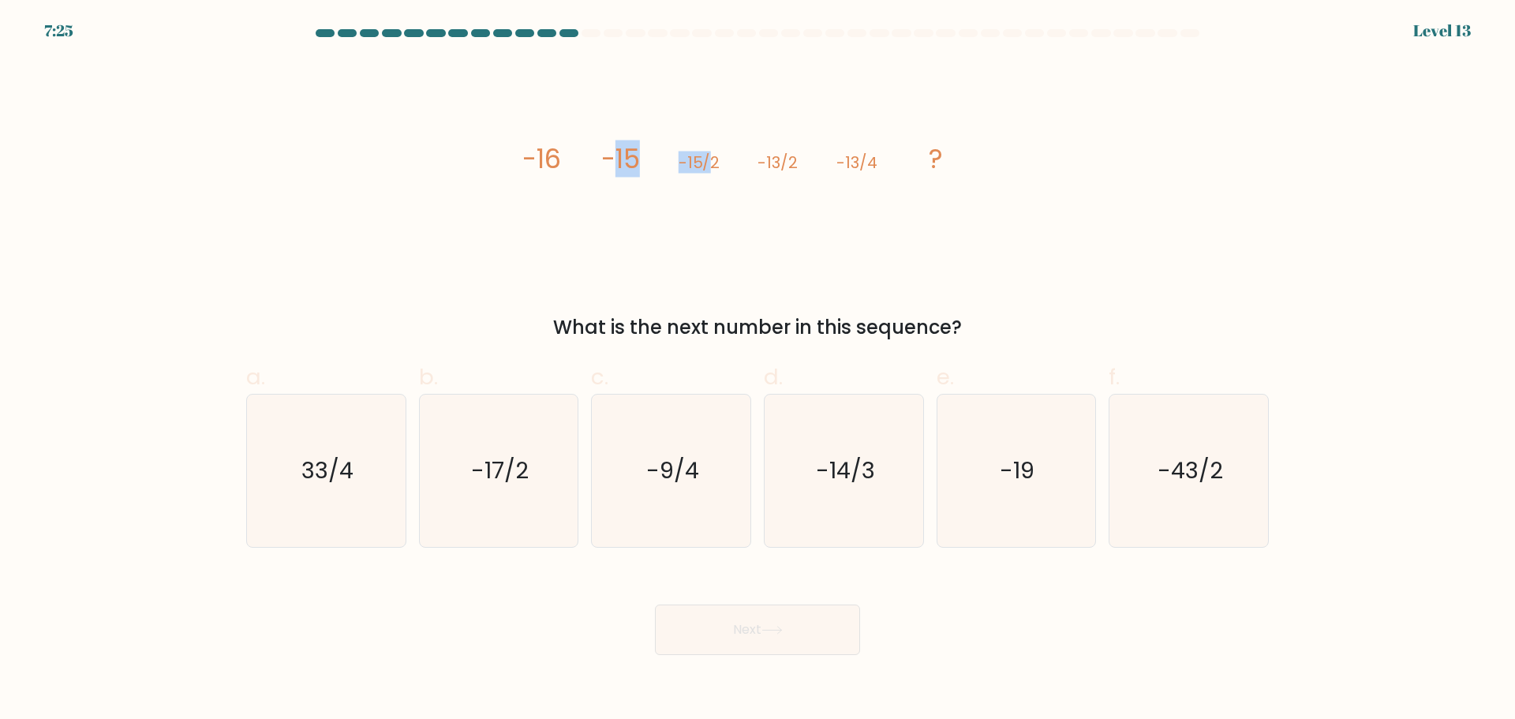
drag, startPoint x: 612, startPoint y: 160, endPoint x: 711, endPoint y: 159, distance: 98.6
click at [711, 159] on g "-16 -15 -15/2 -13/2 -13/4 ?" at bounding box center [732, 158] width 421 height 37
click at [711, 159] on tspan "-15/2" at bounding box center [700, 162] width 42 height 22
drag, startPoint x: 763, startPoint y: 160, endPoint x: 791, endPoint y: 159, distance: 28.4
click at [791, 159] on tspan "-13/2" at bounding box center [778, 162] width 40 height 22
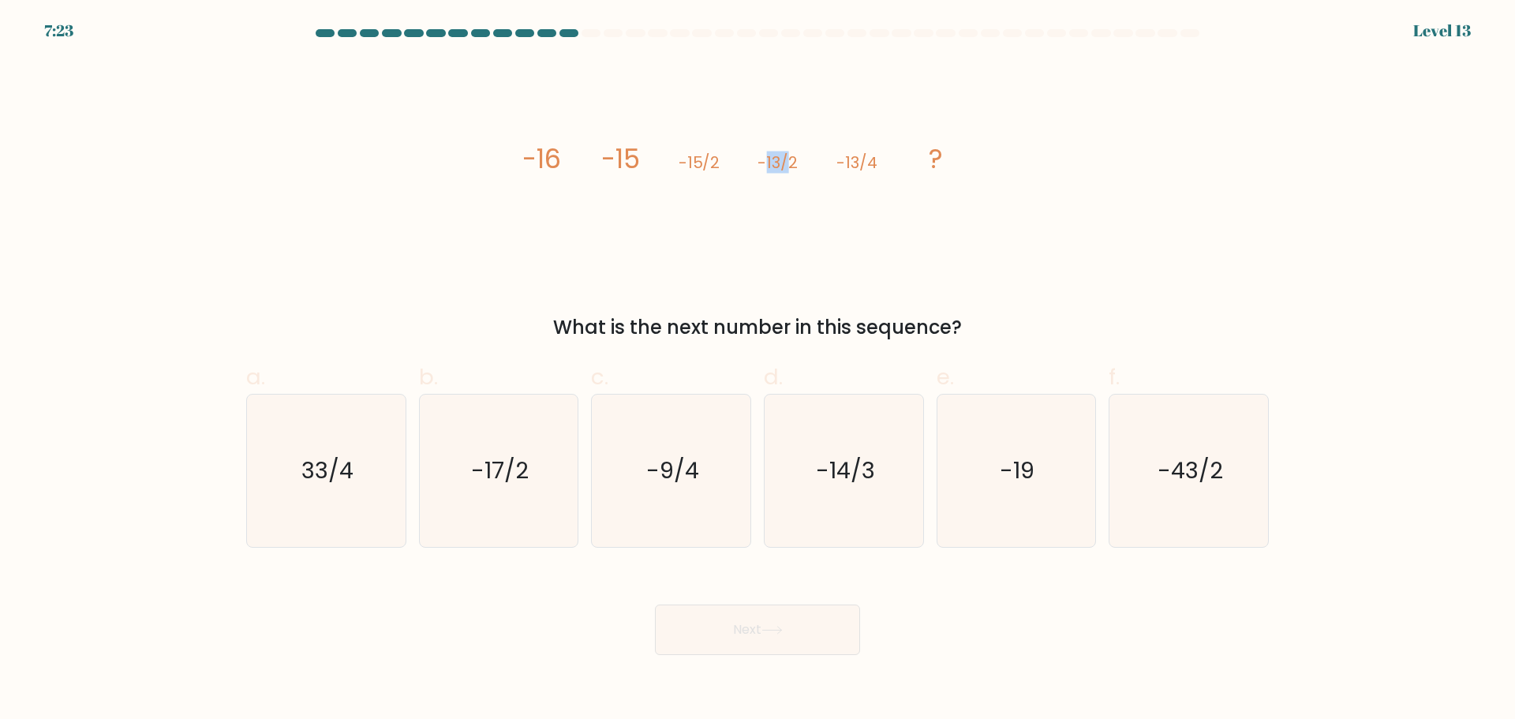
click at [791, 159] on tspan "-13/2" at bounding box center [778, 162] width 40 height 22
drag, startPoint x: 524, startPoint y: 157, endPoint x: 566, endPoint y: 152, distance: 42.1
click at [566, 152] on icon "image/svg+xml -16 -15 -15/2 -13/2 -13/4 ?" at bounding box center [757, 167] width 473 height 215
drag, startPoint x: 843, startPoint y: 155, endPoint x: 884, endPoint y: 155, distance: 40.2
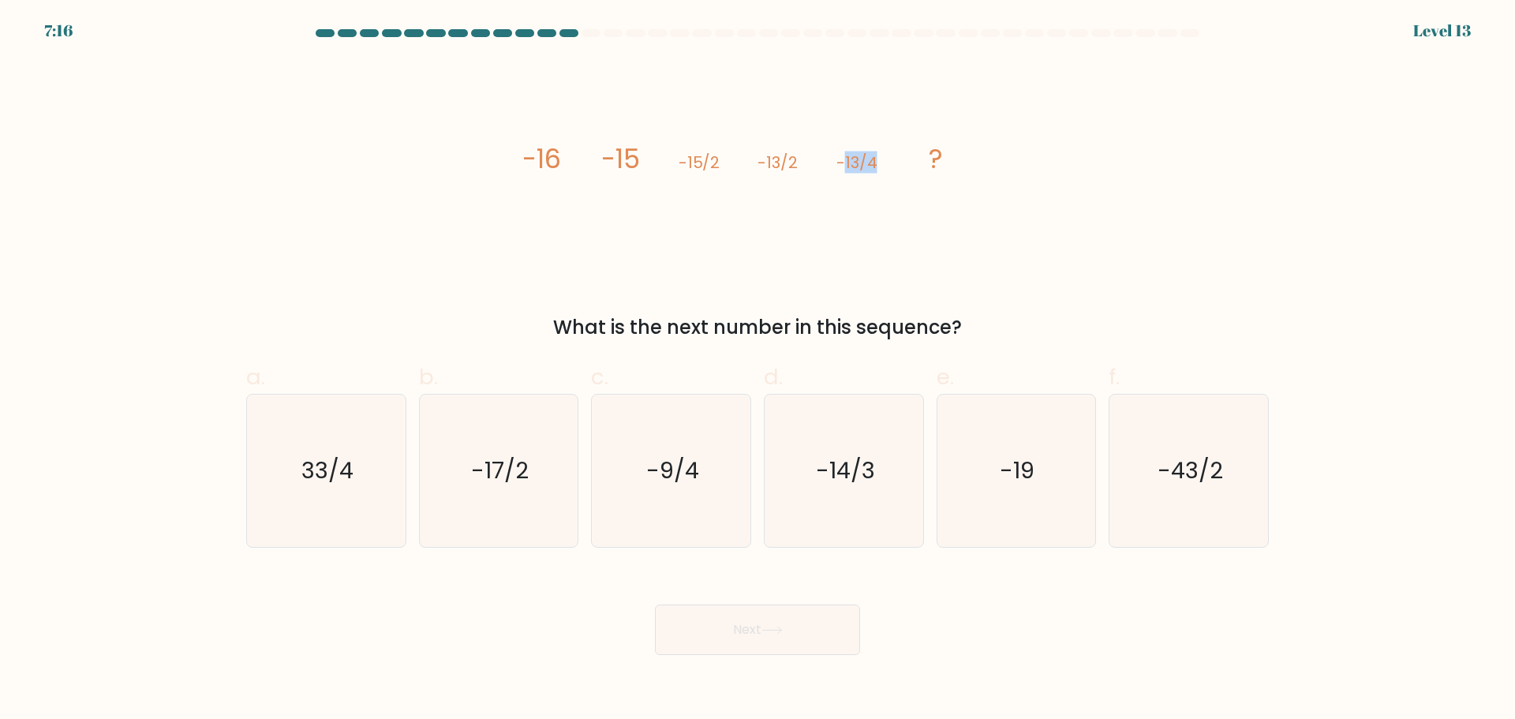
click at [884, 155] on icon "image/svg+xml -16 -15 -15/2 -13/2 -13/4 ?" at bounding box center [757, 167] width 473 height 215
click at [695, 473] on text "-9/4" at bounding box center [672, 470] width 53 height 32
click at [757, 370] on input "c. -9/4" at bounding box center [757, 365] width 1 height 10
radio input "true"
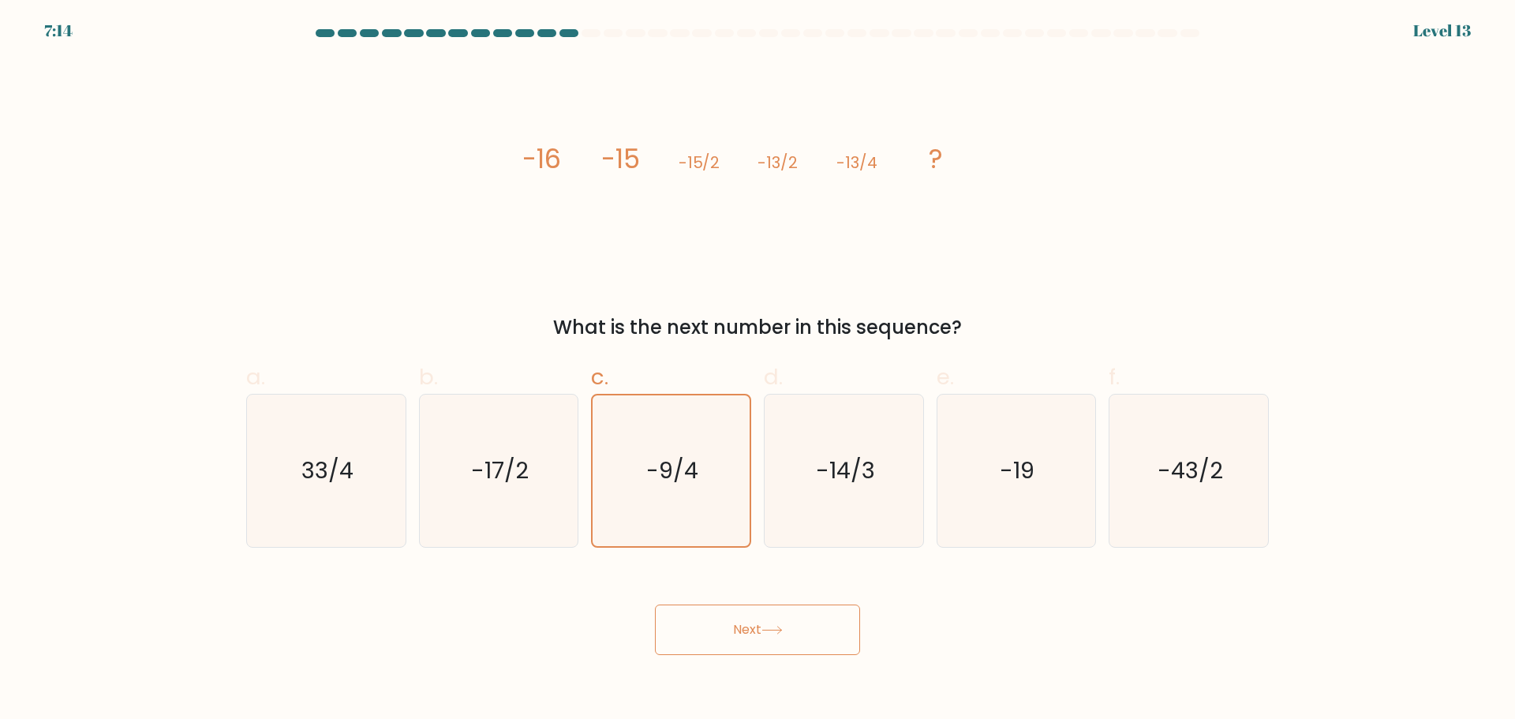
click at [732, 640] on button "Next" at bounding box center [757, 629] width 205 height 50
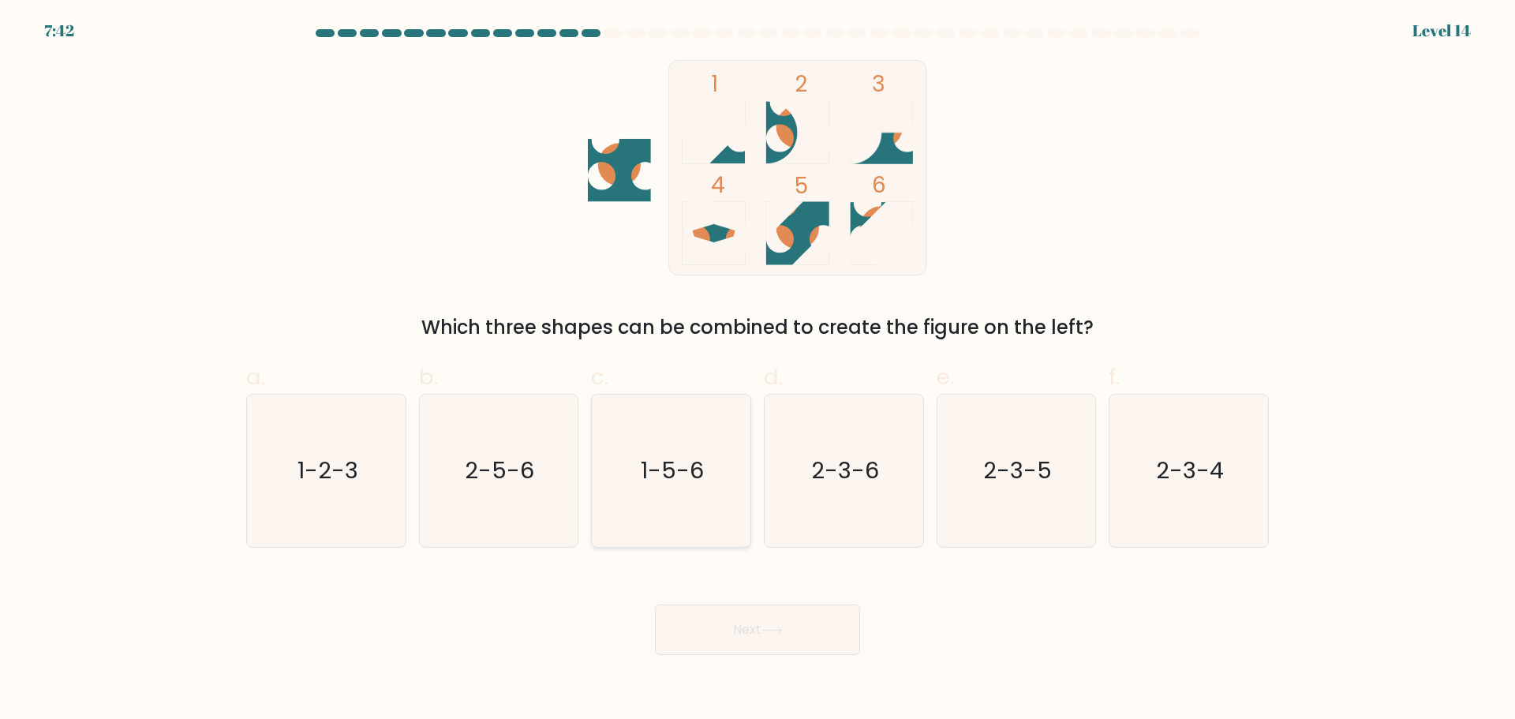
click at [702, 482] on text "1-5-6" at bounding box center [672, 470] width 63 height 32
click at [757, 370] on input "c. 1-5-6" at bounding box center [757, 365] width 1 height 10
radio input "true"
click at [745, 647] on button "Next" at bounding box center [757, 629] width 205 height 50
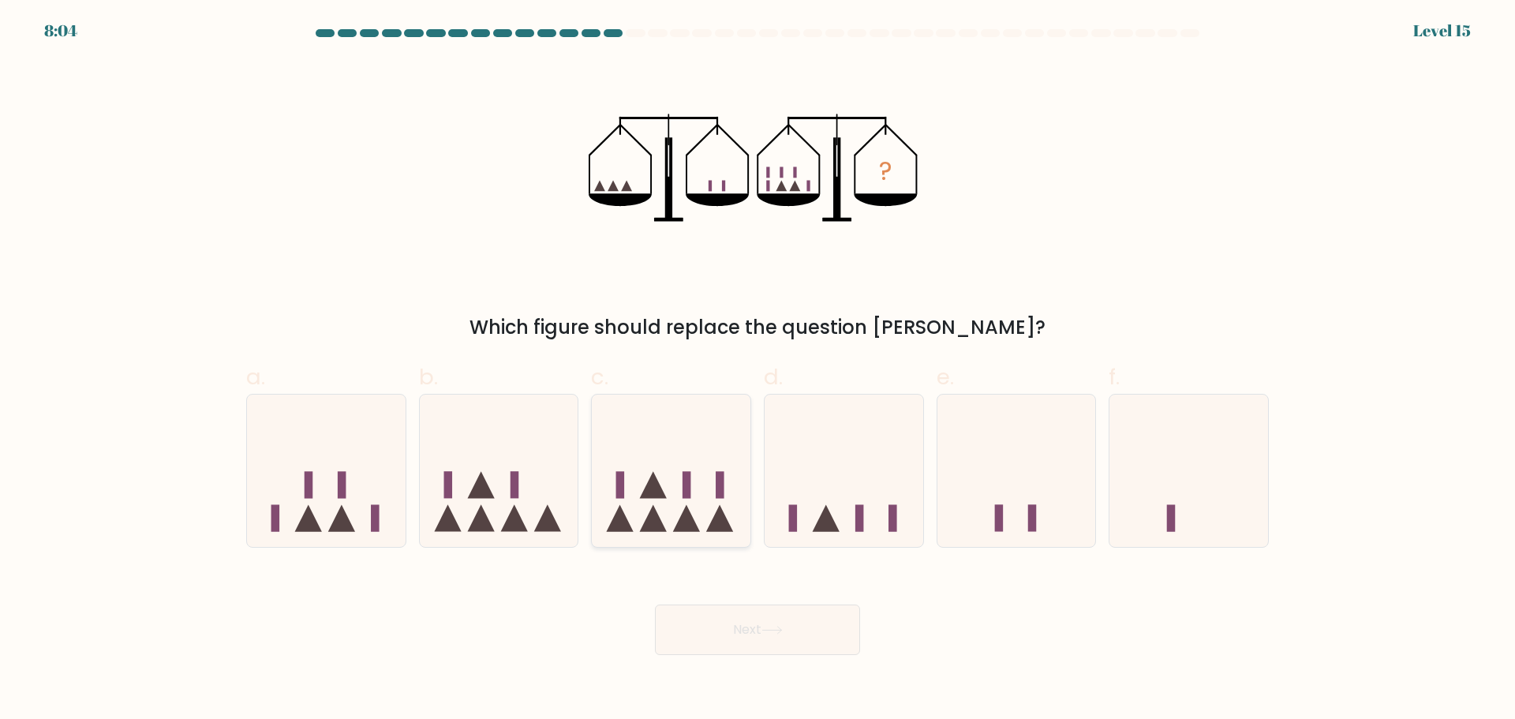
click at [698, 517] on icon at bounding box center [671, 470] width 159 height 131
click at [757, 370] on input "c." at bounding box center [757, 365] width 1 height 10
radio input "true"
click at [798, 632] on button "Next" at bounding box center [757, 629] width 205 height 50
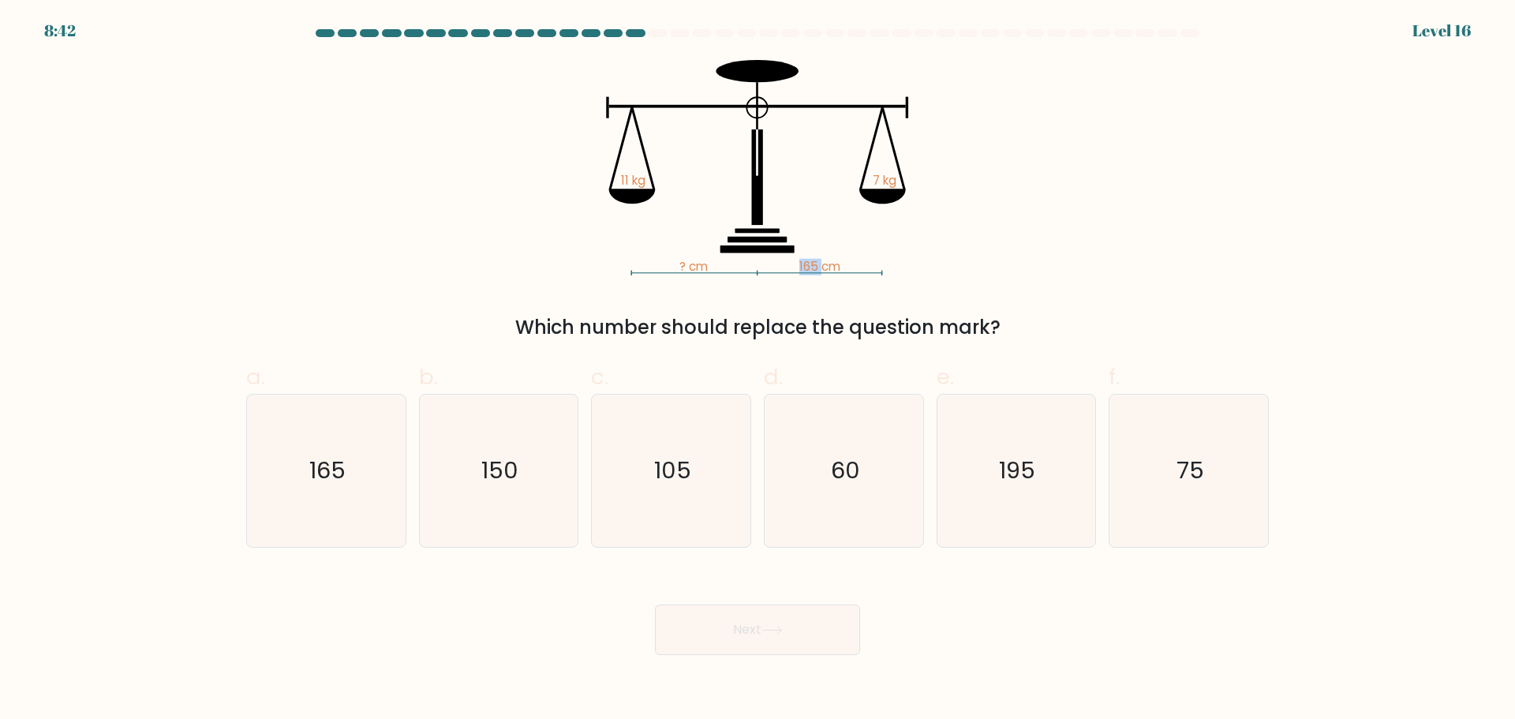
drag, startPoint x: 821, startPoint y: 269, endPoint x: 800, endPoint y: 267, distance: 20.6
click at [800, 267] on tspan "165 cm" at bounding box center [819, 267] width 41 height 17
drag, startPoint x: 798, startPoint y: 265, endPoint x: 817, endPoint y: 264, distance: 19.0
click at [817, 264] on icon "? cm 165 cm 11 kg 7 kg" at bounding box center [757, 167] width 473 height 215
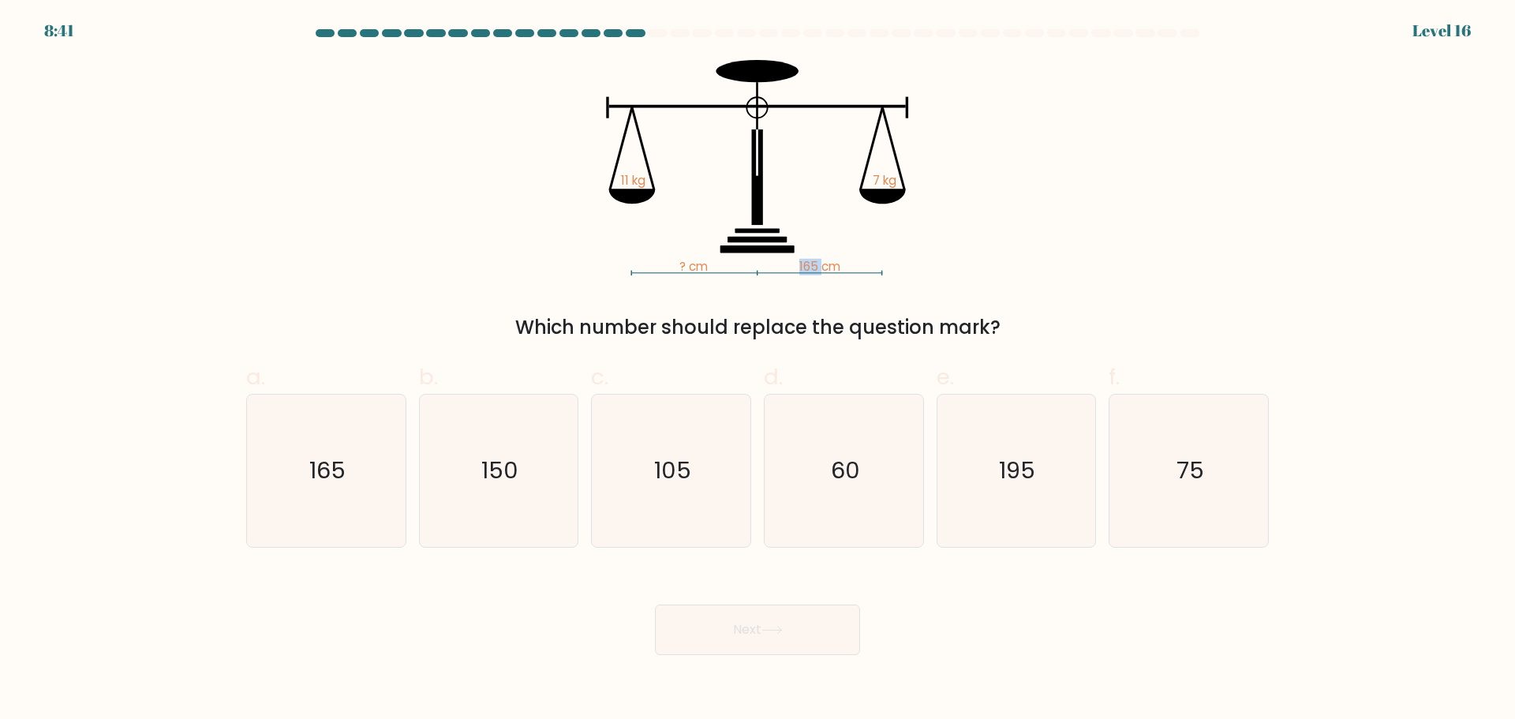
click at [818, 263] on tspan "165 cm" at bounding box center [819, 267] width 41 height 17
drag, startPoint x: 712, startPoint y: 265, endPoint x: 728, endPoint y: 265, distance: 16.6
click at [728, 265] on icon "? cm 165 cm 11 kg 7 kg" at bounding box center [757, 167] width 473 height 215
click at [729, 265] on icon "? cm 165 cm 11 kg 7 kg" at bounding box center [757, 167] width 473 height 215
drag, startPoint x: 869, startPoint y: 181, endPoint x: 909, endPoint y: 180, distance: 40.2
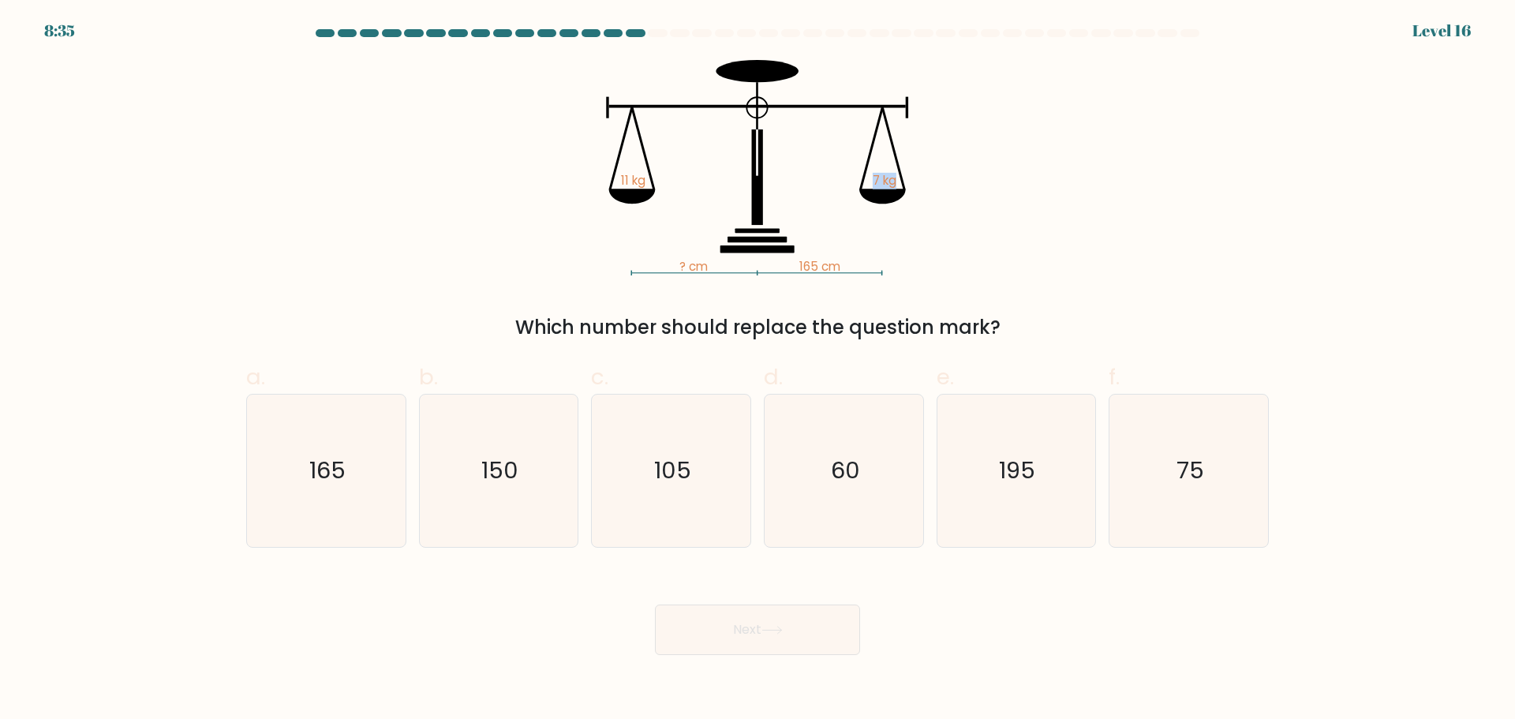
click at [909, 180] on icon "? cm 165 cm 11 kg 7 kg" at bounding box center [757, 167] width 473 height 215
click at [686, 486] on icon "105" at bounding box center [671, 470] width 152 height 152
click at [757, 370] on input "c. 105" at bounding box center [757, 365] width 1 height 10
radio input "true"
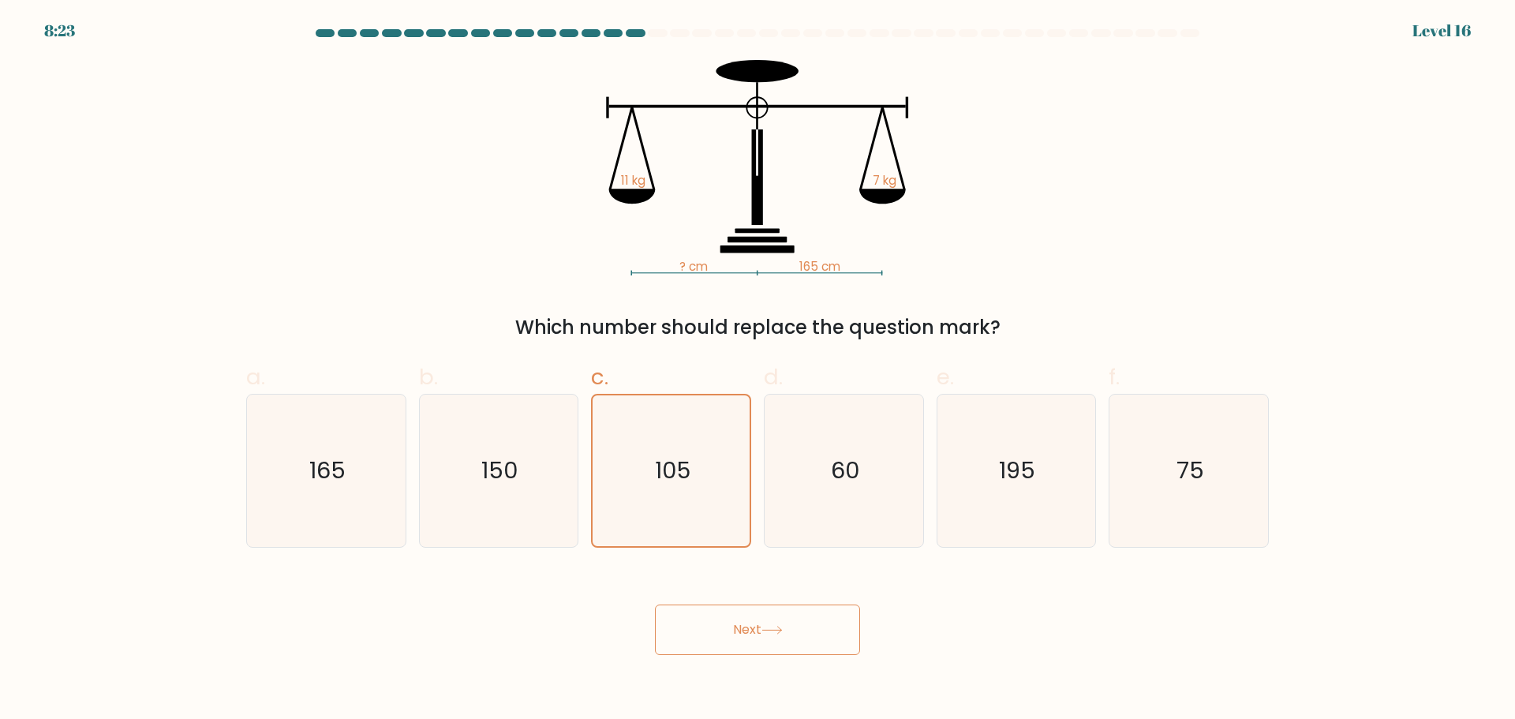
click at [747, 615] on button "Next" at bounding box center [757, 629] width 205 height 50
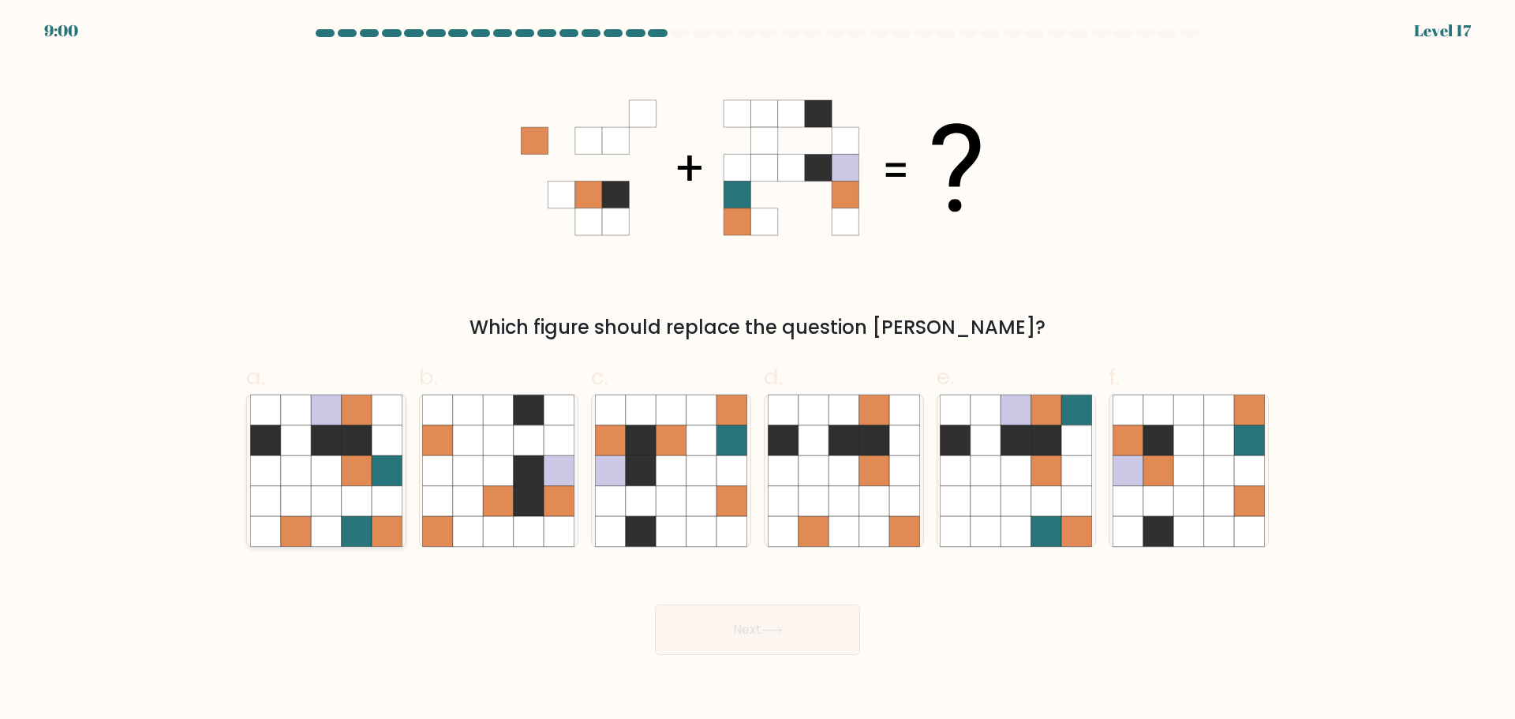
click at [297, 498] on icon at bounding box center [296, 500] width 30 height 30
click at [757, 370] on input "a." at bounding box center [757, 365] width 1 height 10
radio input "true"
